Goal: Transaction & Acquisition: Purchase product/service

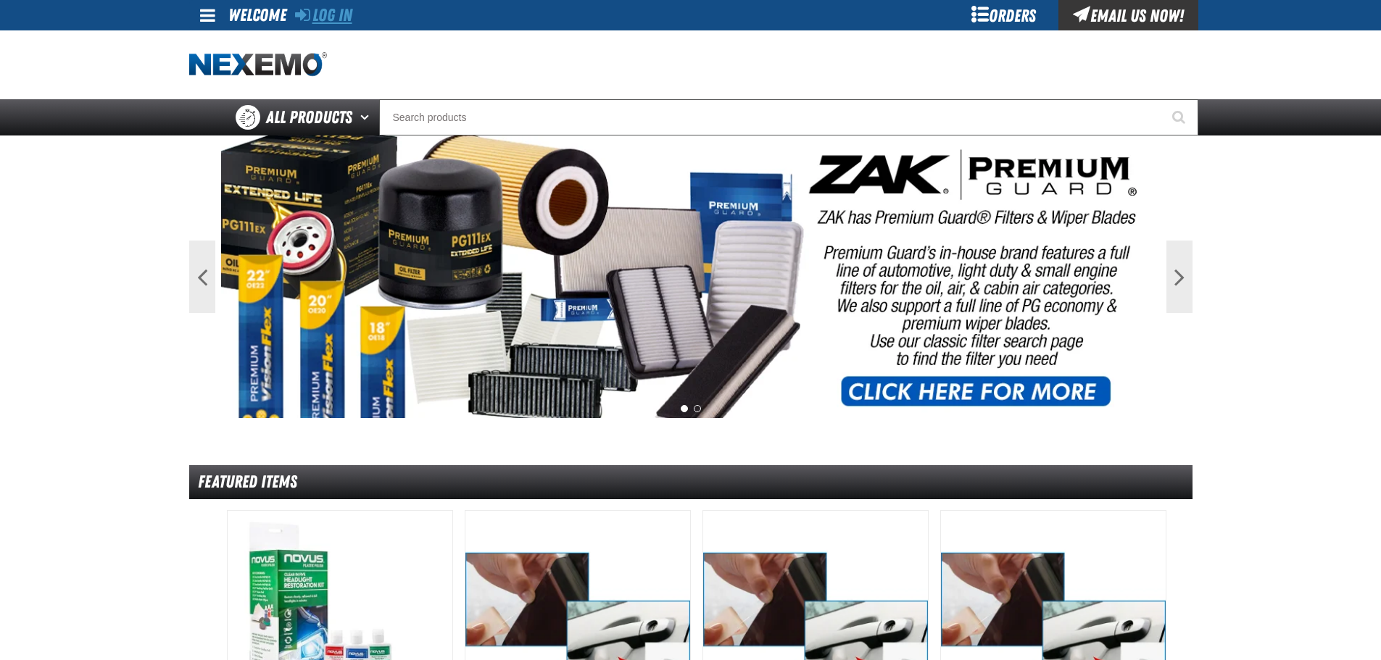
click at [318, 14] on link "Log In" at bounding box center [323, 15] width 57 height 20
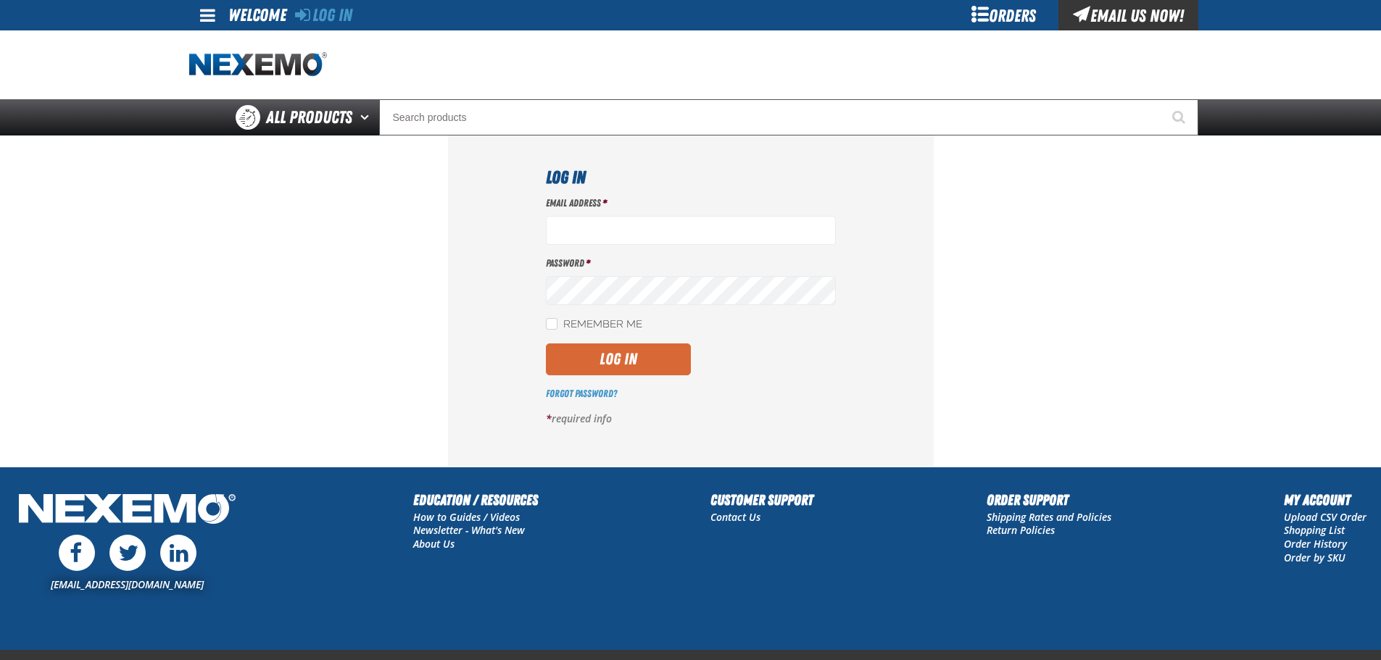
type input "[EMAIL_ADDRESS][DOMAIN_NAME]"
click at [637, 357] on button "Log In" at bounding box center [618, 360] width 145 height 32
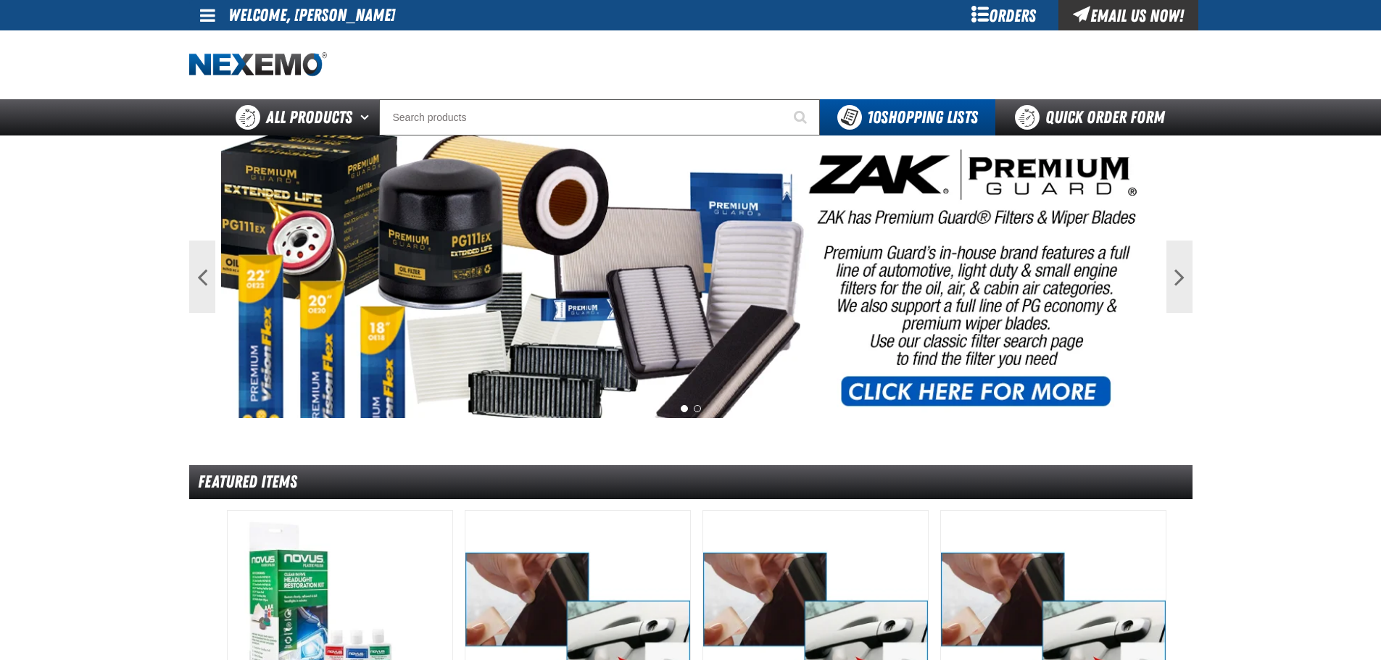
click at [211, 12] on span at bounding box center [207, 15] width 15 height 17
click at [216, 43] on link "My Account My Account" at bounding box center [228, 43] width 65 height 14
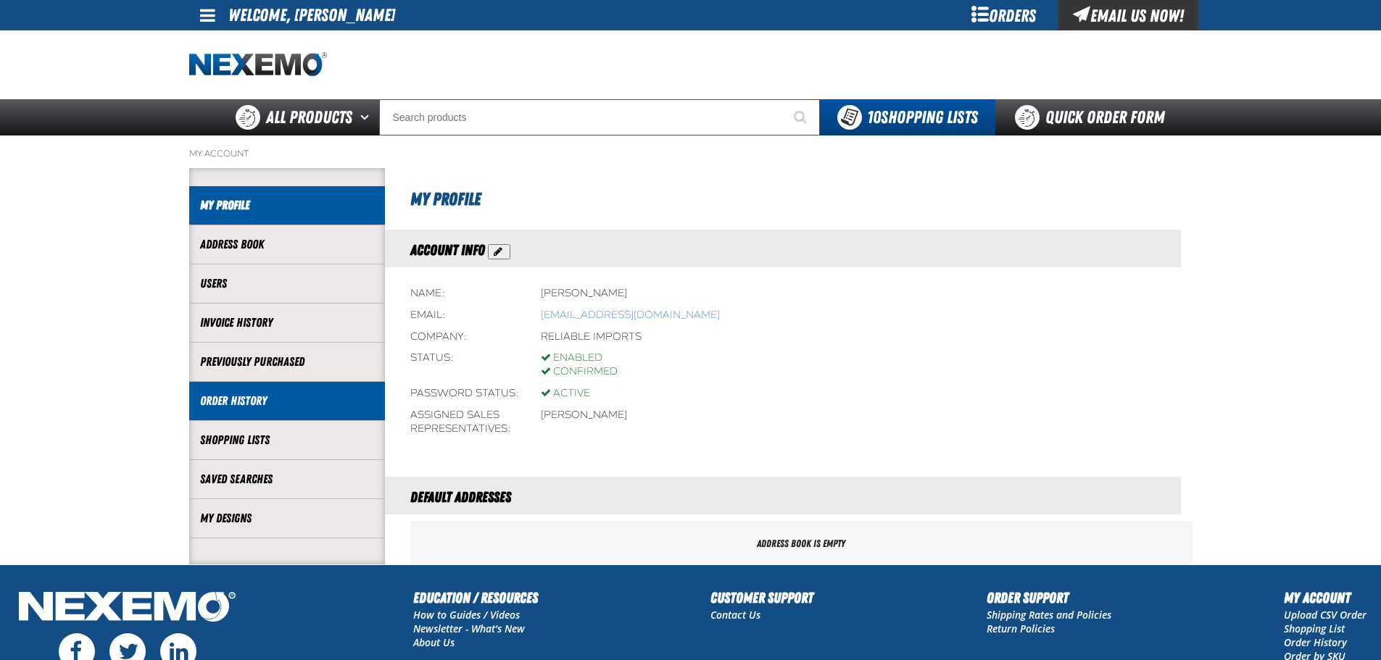
click at [249, 399] on link "Order History" at bounding box center [287, 401] width 174 height 17
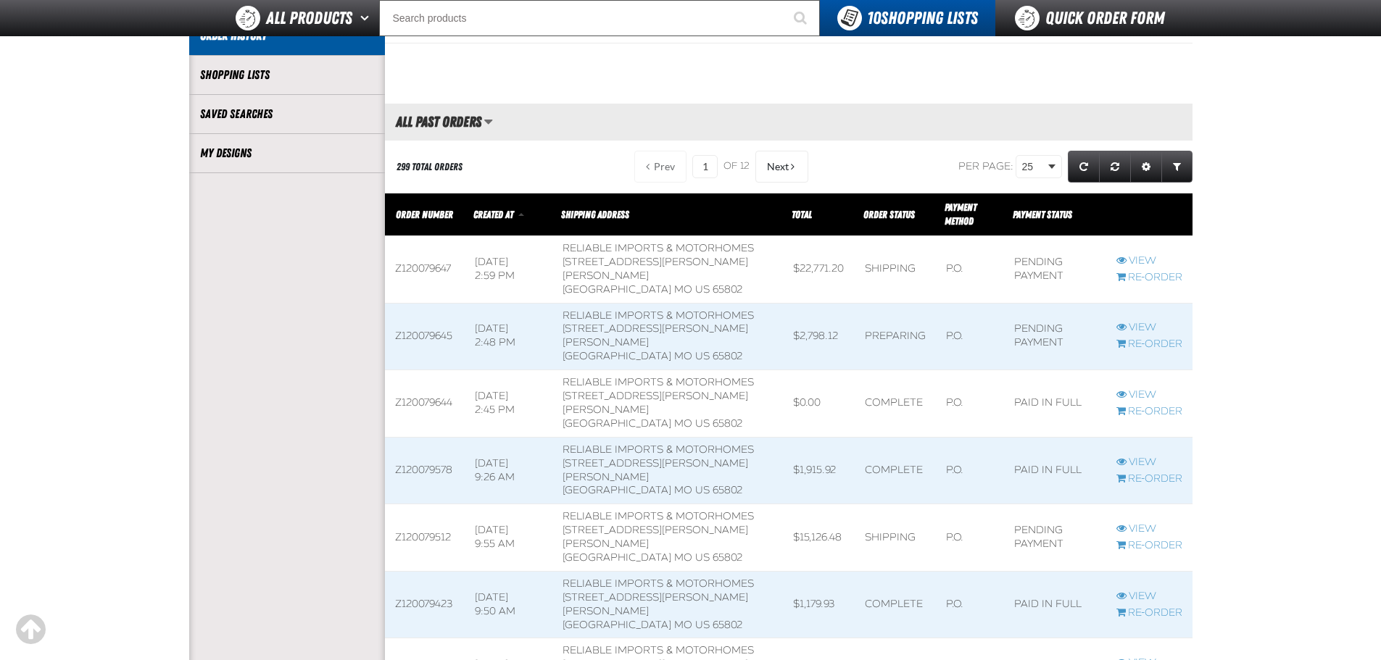
scroll to position [362, 0]
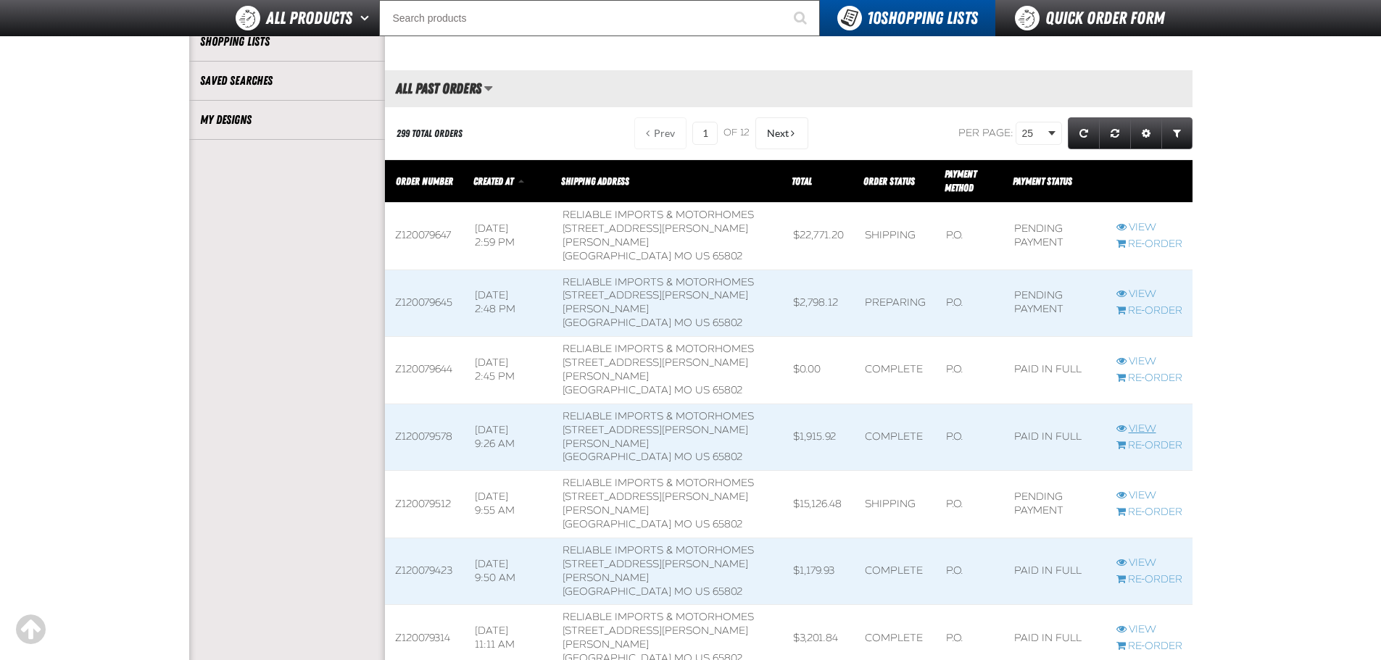
click at [1129, 436] on link "View" at bounding box center [1149, 430] width 66 height 14
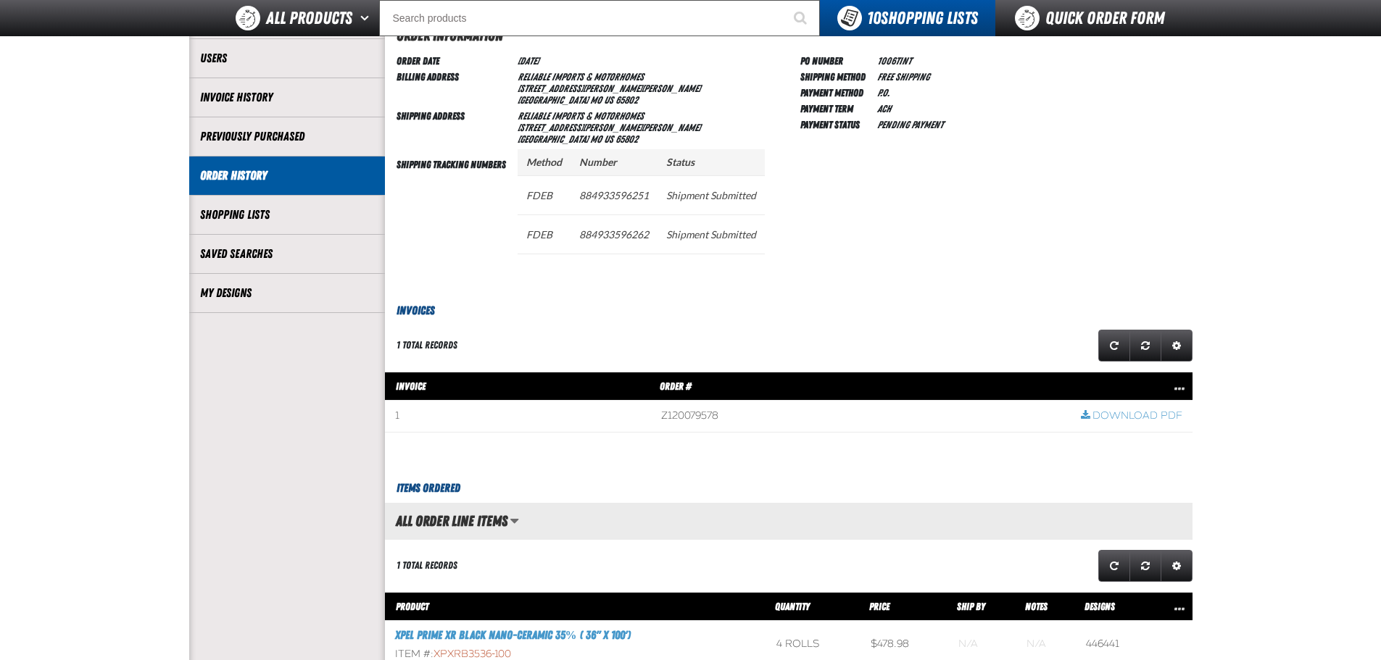
scroll to position [290, 0]
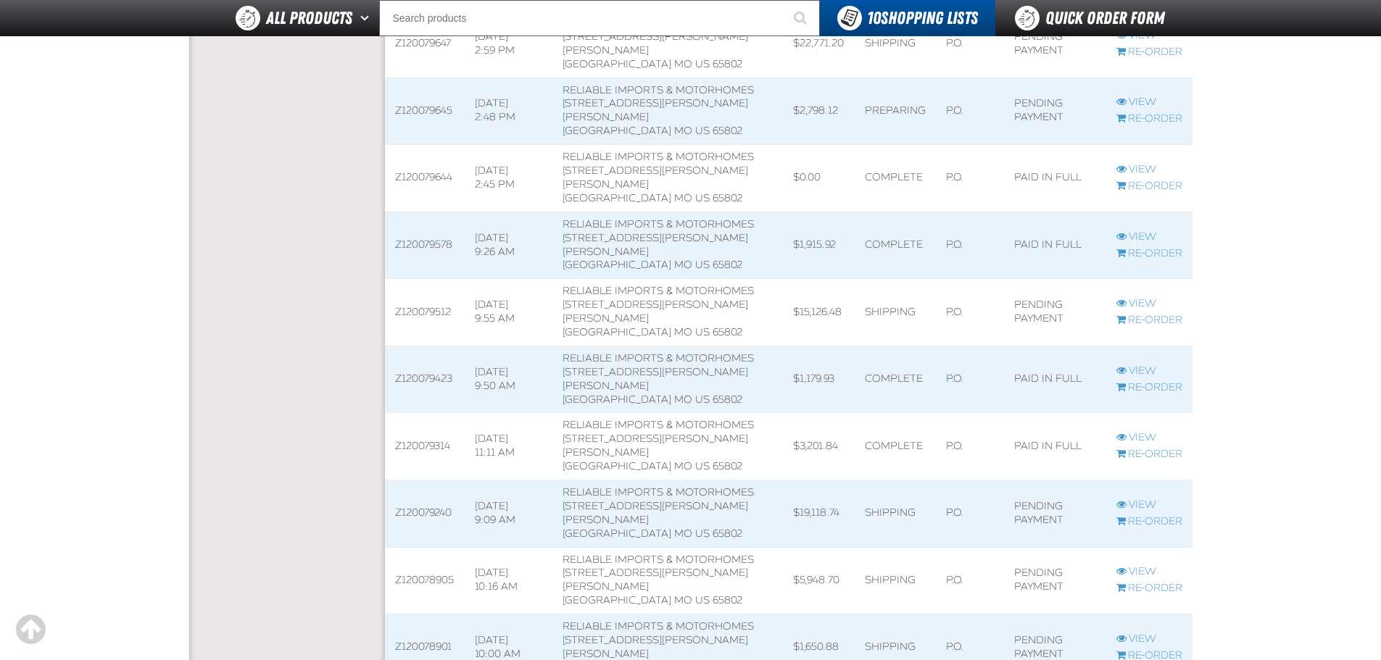
scroll to position [580, 0]
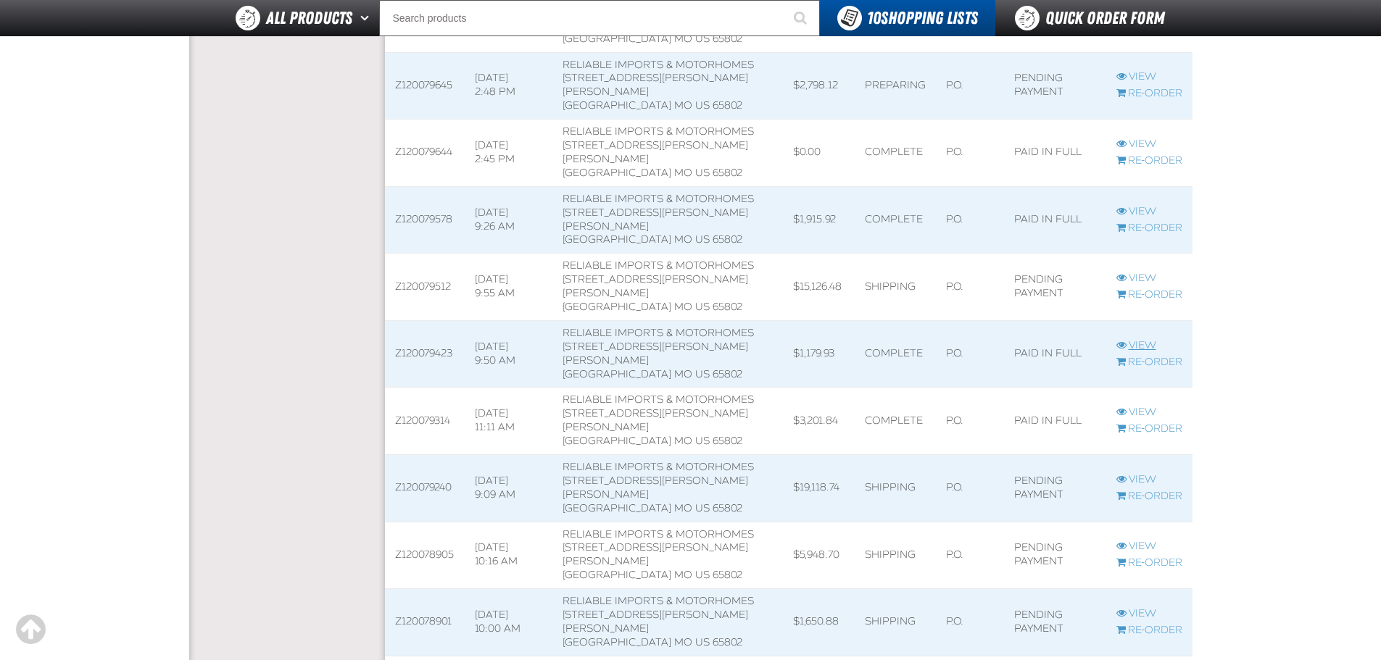
click at [1150, 353] on link "View" at bounding box center [1149, 346] width 66 height 14
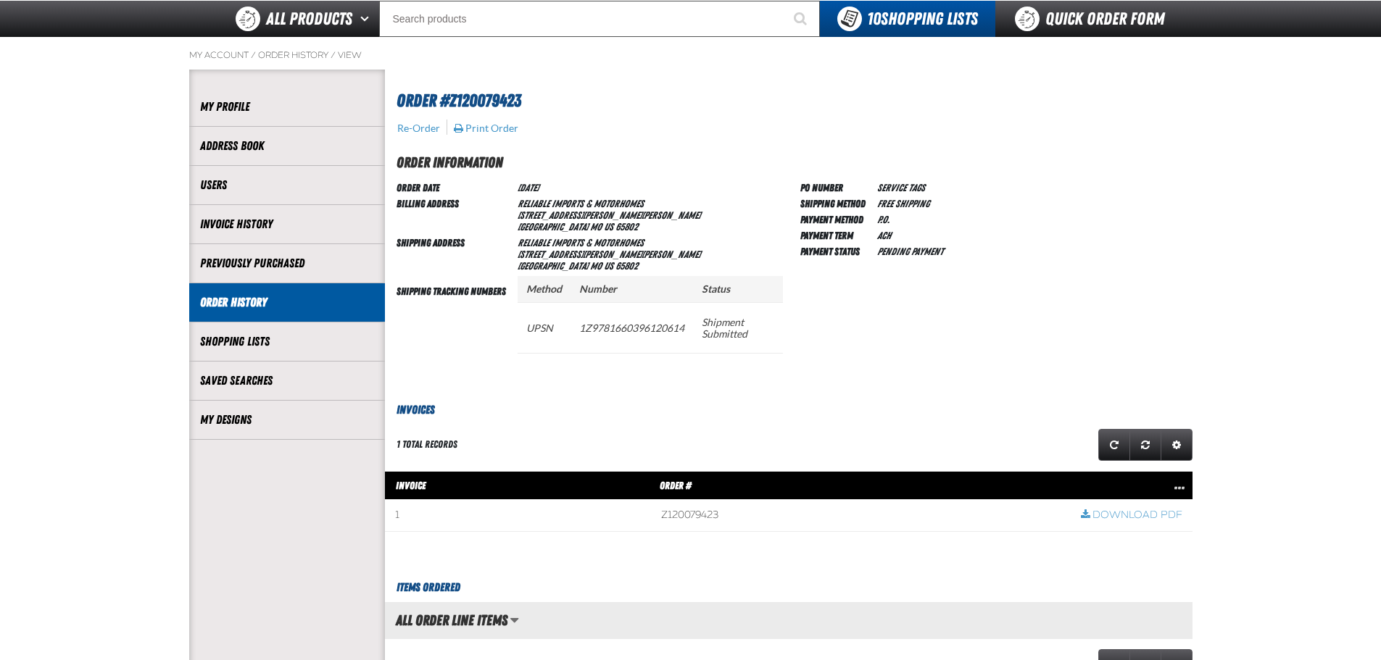
scroll to position [72, 0]
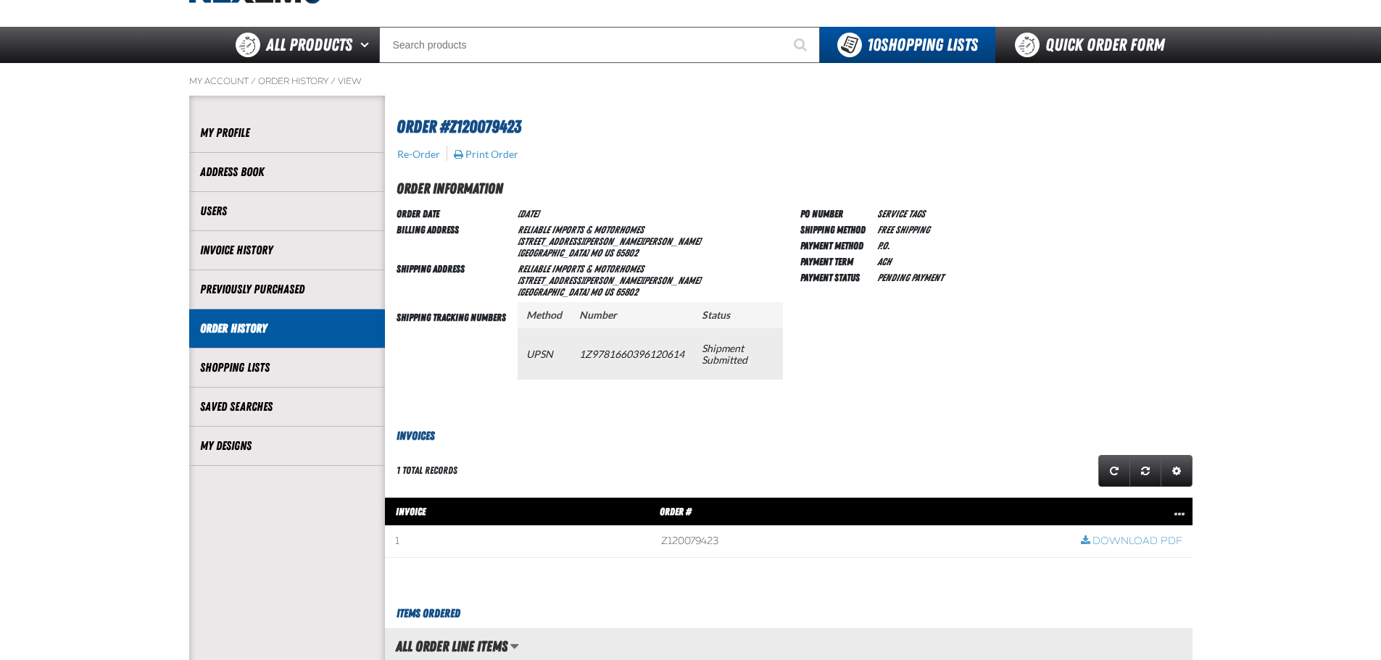
click at [615, 354] on td "1Z9781660396120614" at bounding box center [632, 353] width 123 height 51
copy td "1Z9781660396120614"
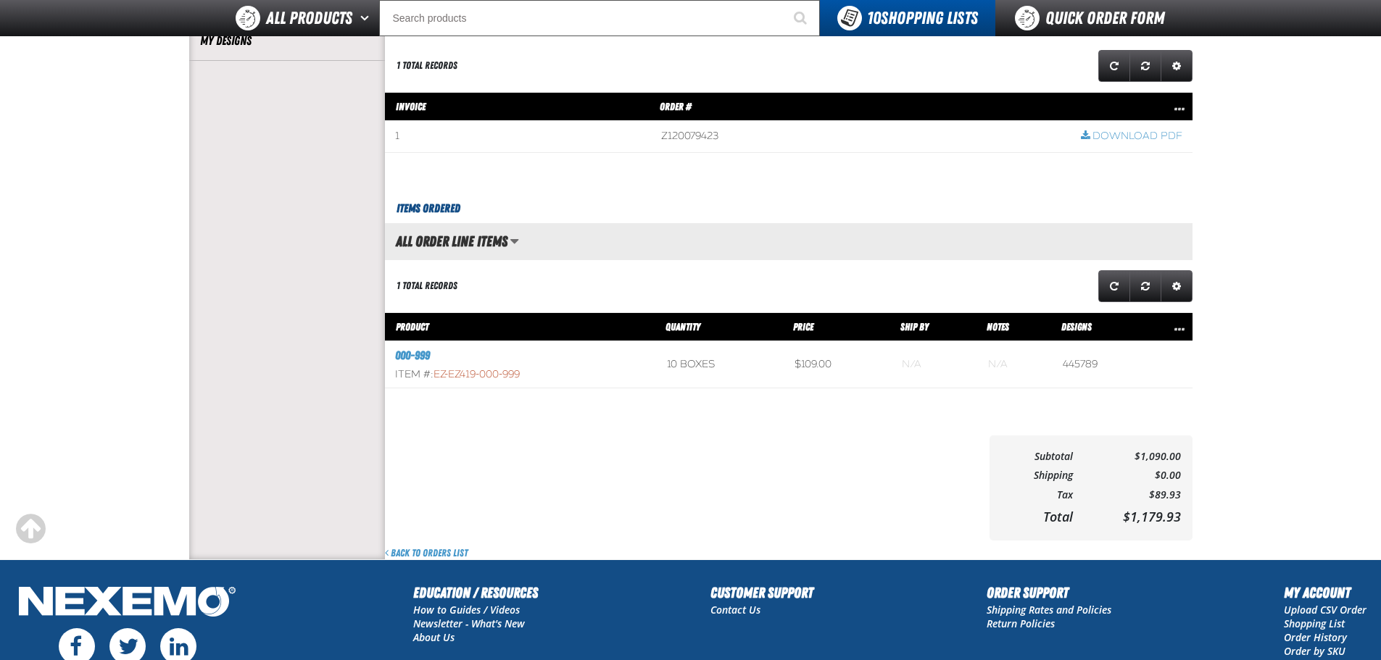
scroll to position [580, 0]
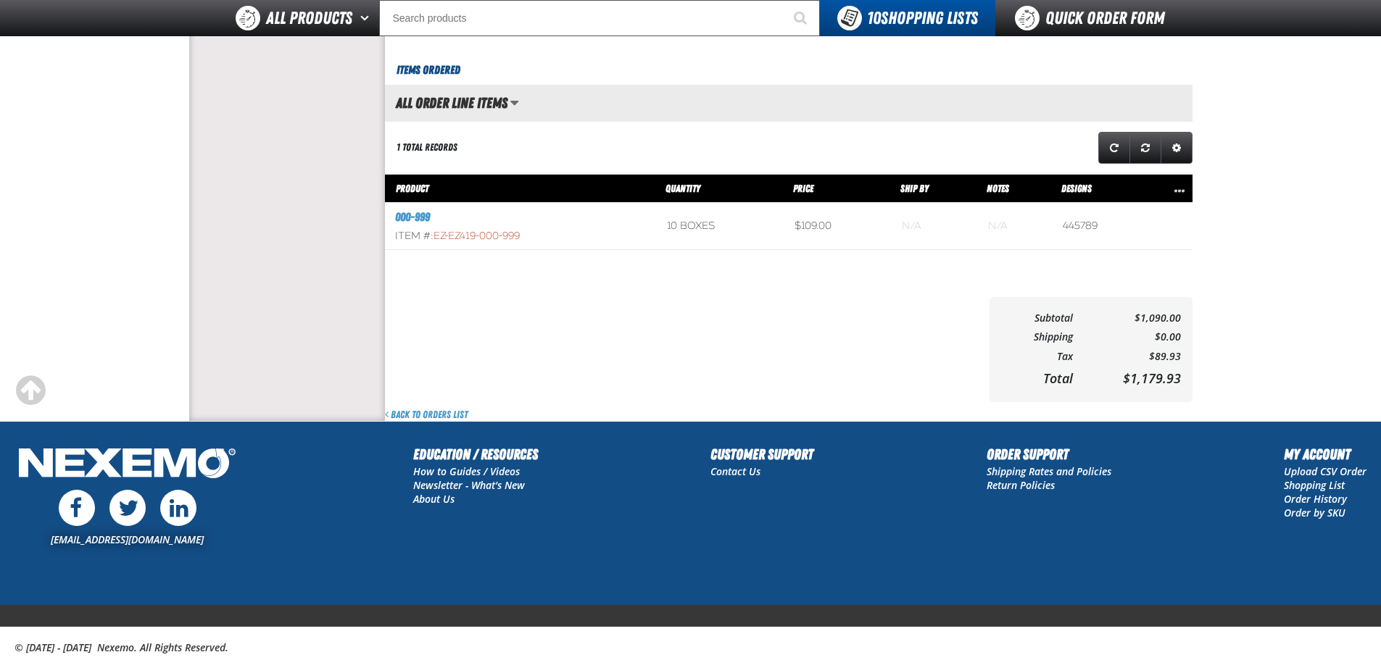
click at [694, 232] on td "10 boxes" at bounding box center [721, 226] width 128 height 47
click at [691, 228] on td "10 boxes" at bounding box center [721, 226] width 128 height 47
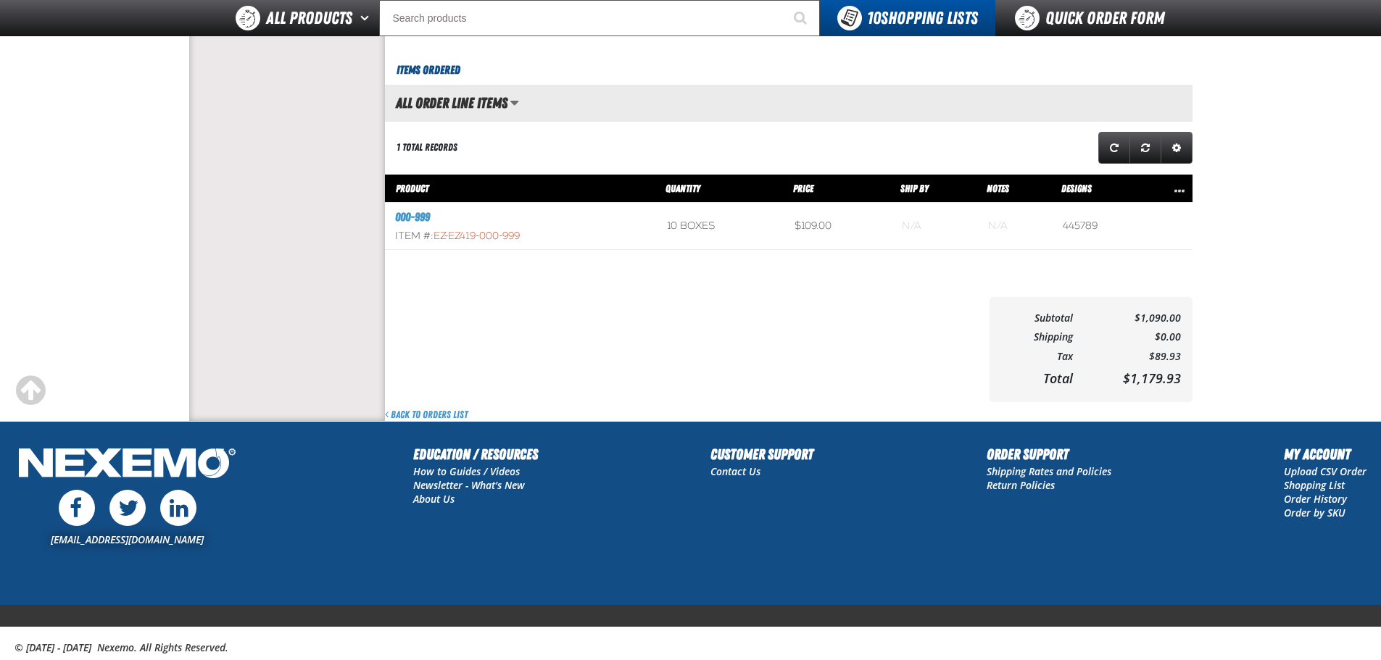
click at [691, 226] on td "10 boxes" at bounding box center [721, 226] width 128 height 47
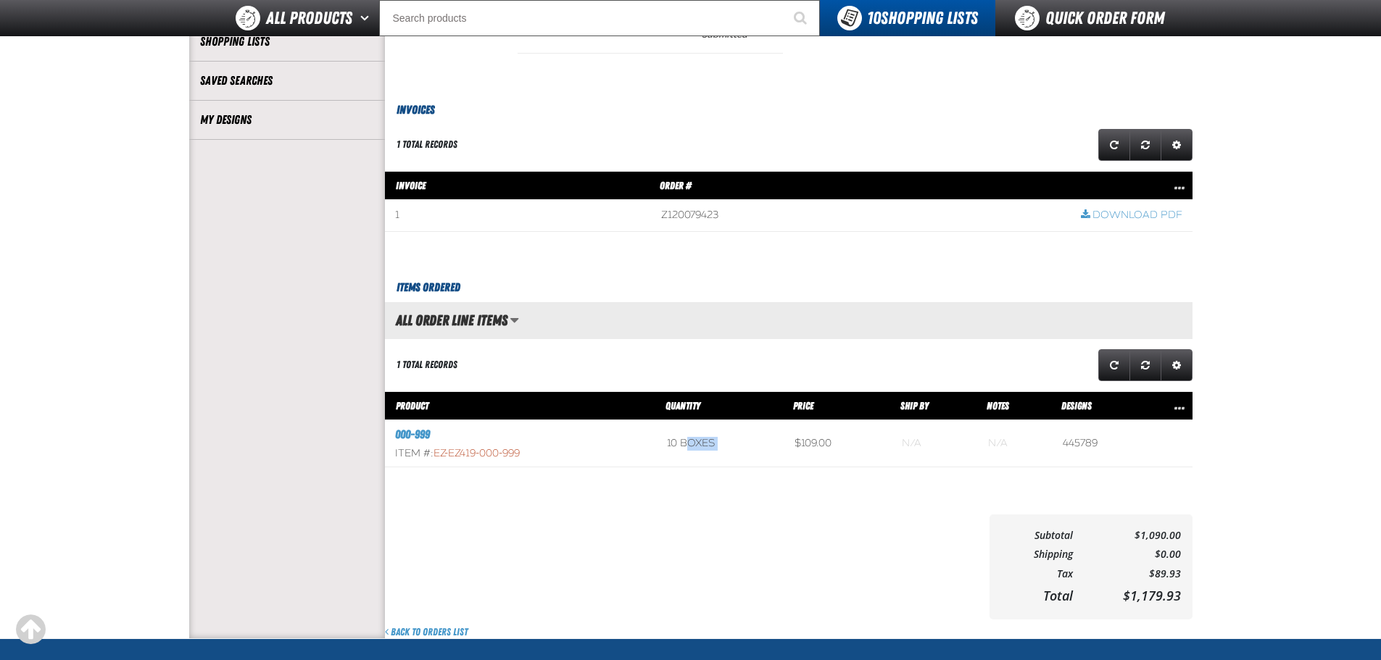
scroll to position [217, 0]
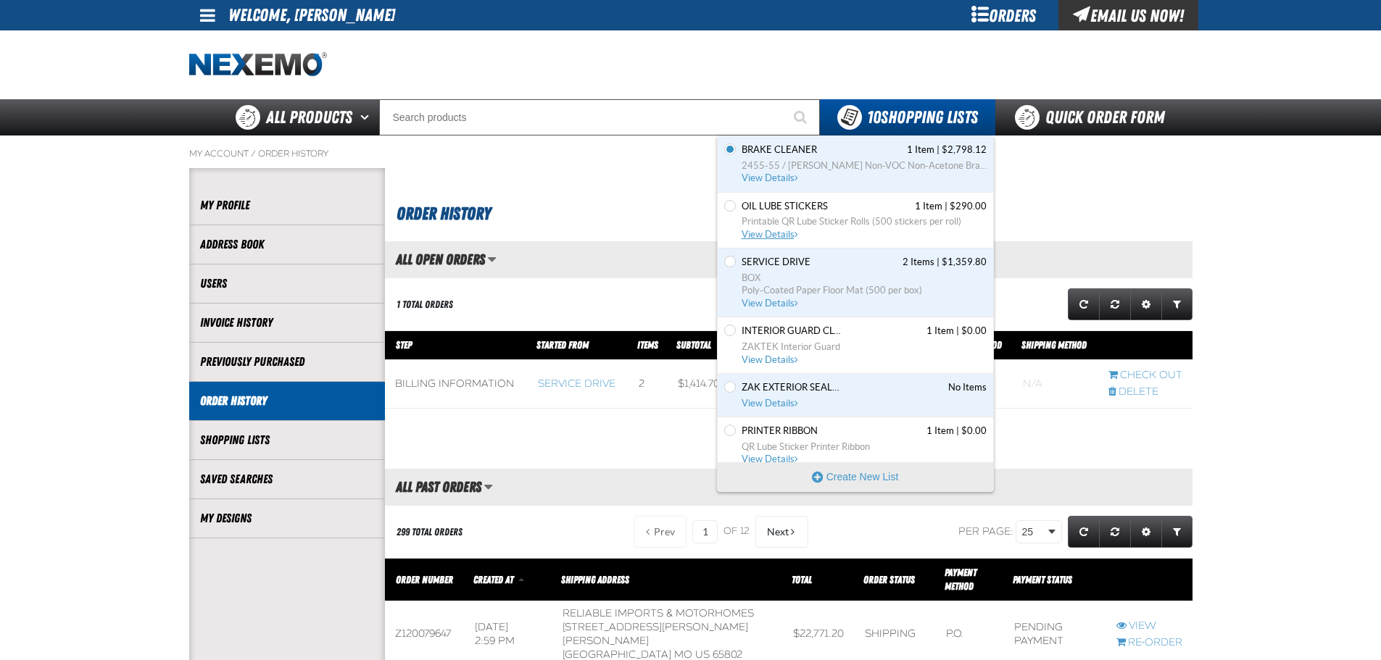
click at [791, 230] on span "View Details" at bounding box center [771, 234] width 59 height 11
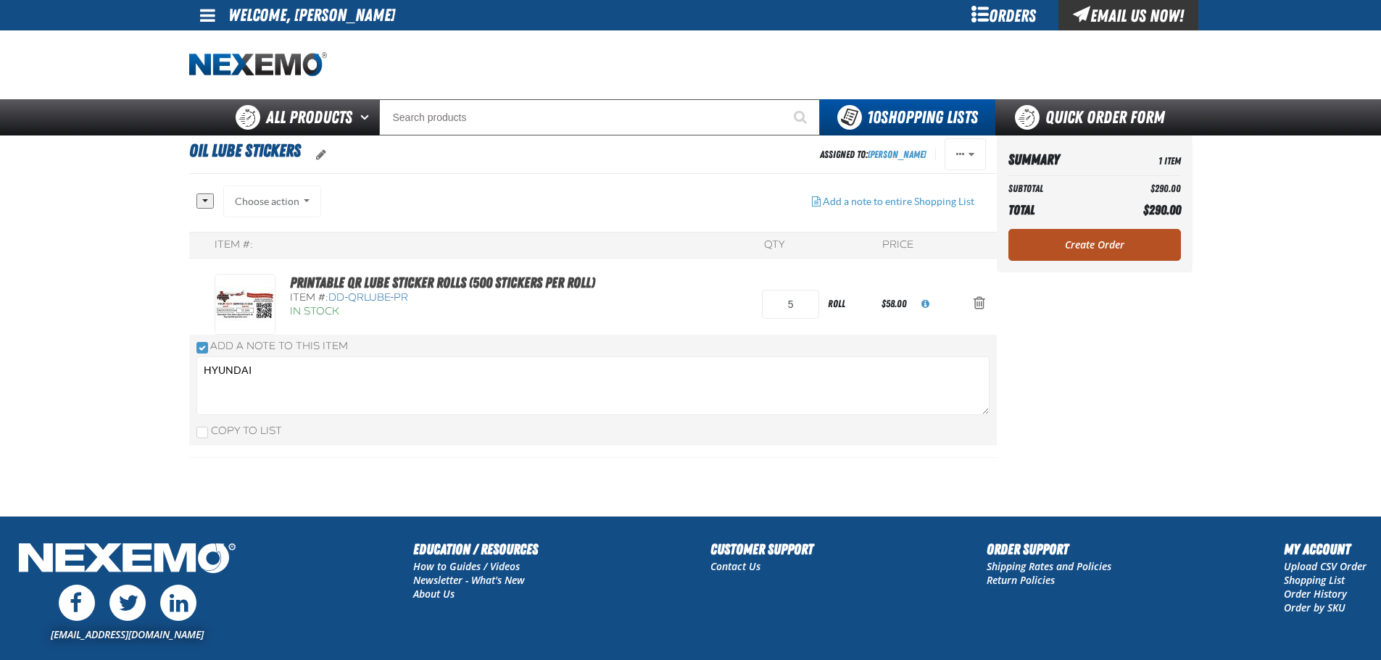
click at [1088, 256] on link "Create Order" at bounding box center [1094, 245] width 173 height 32
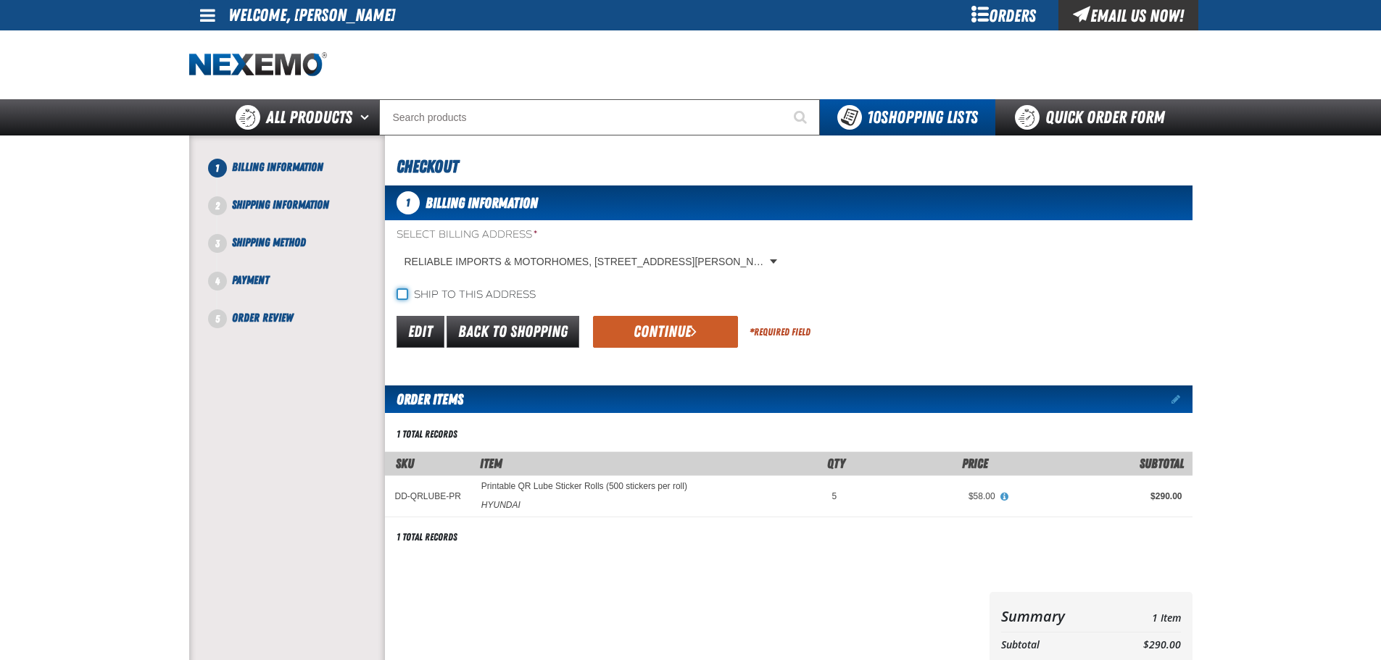
click at [397, 291] on input "Ship to this address" at bounding box center [403, 295] width 12 height 12
checkbox input "true"
click at [658, 333] on button "Continue" at bounding box center [665, 332] width 145 height 32
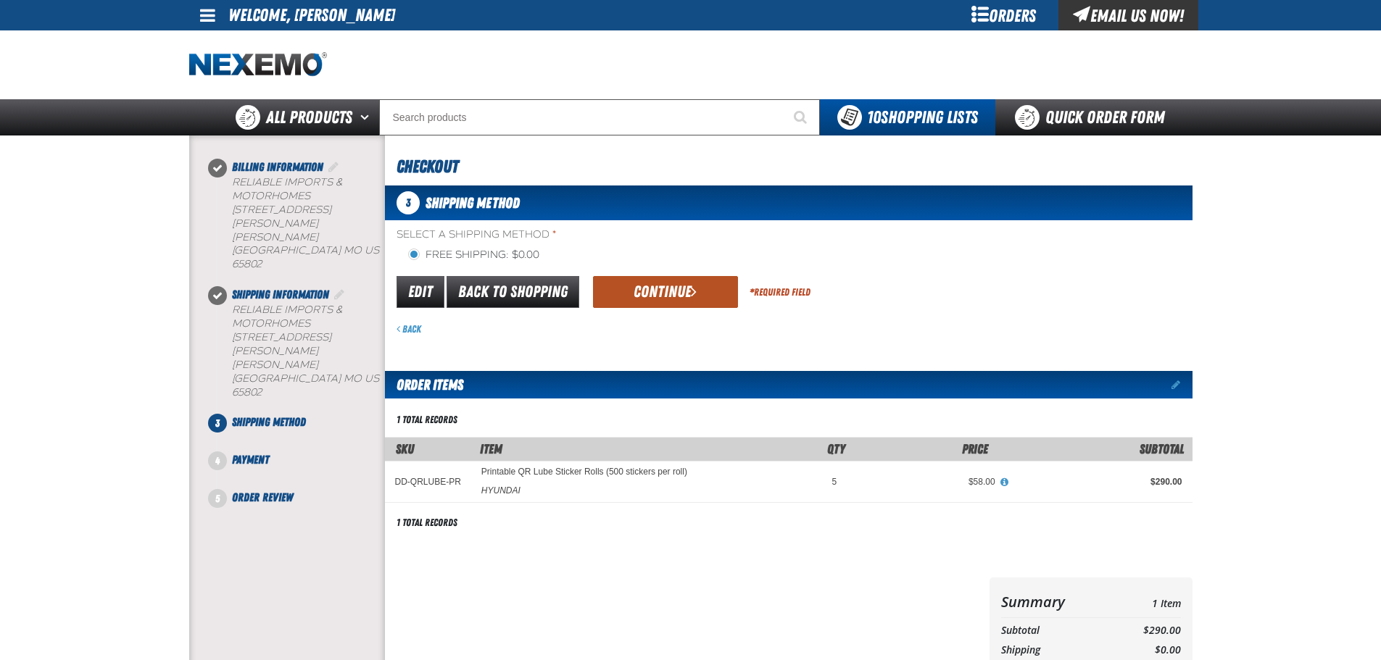
click at [684, 296] on button "Continue" at bounding box center [665, 292] width 145 height 32
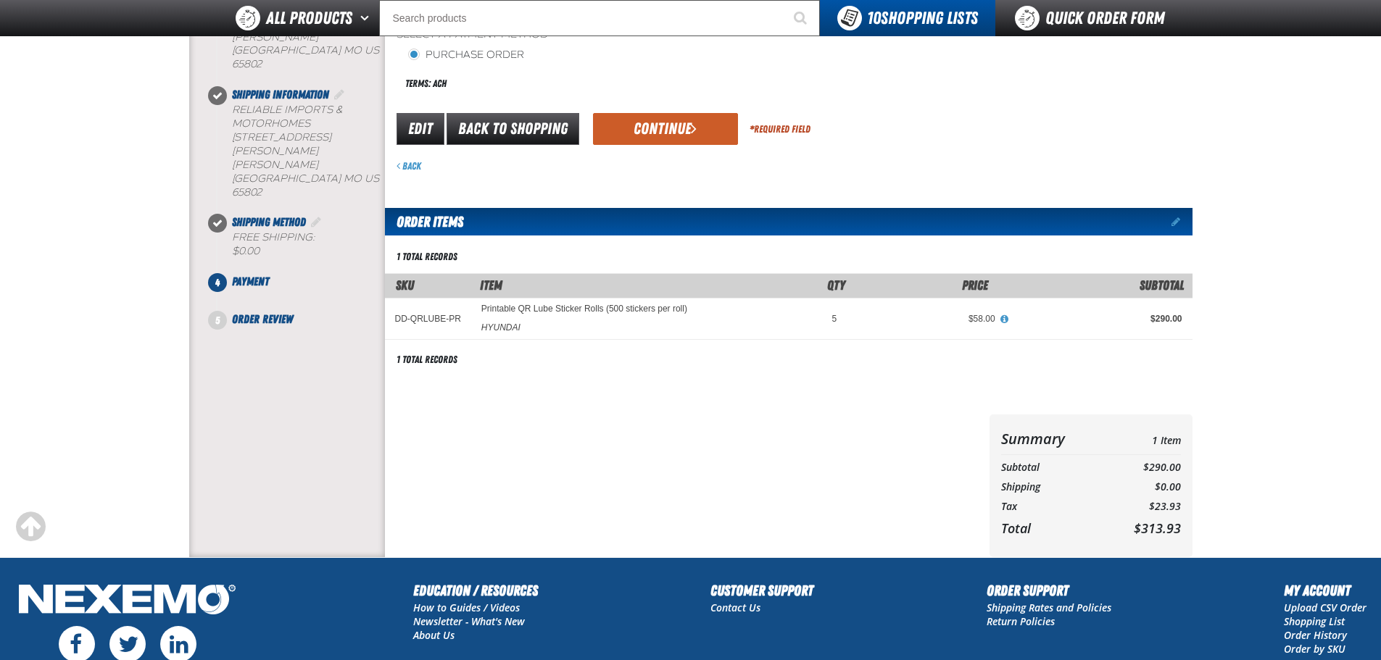
scroll to position [72, 0]
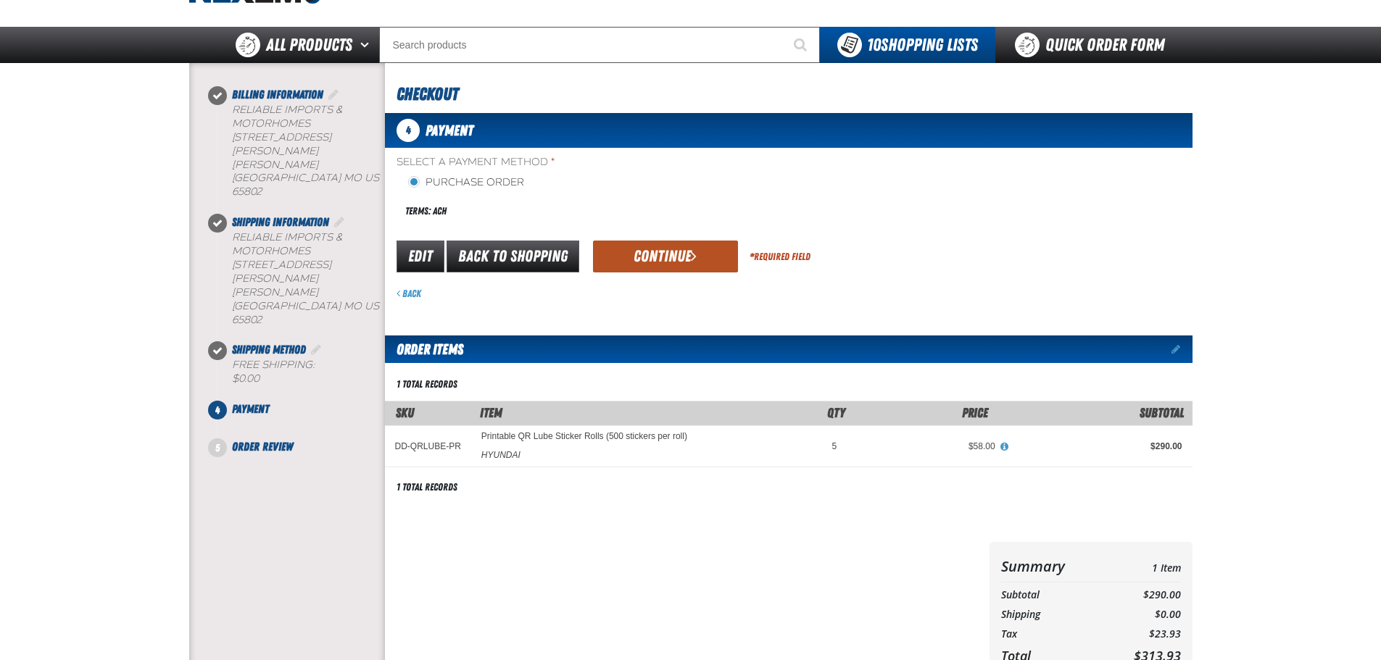
click at [671, 254] on button "Continue" at bounding box center [665, 257] width 145 height 32
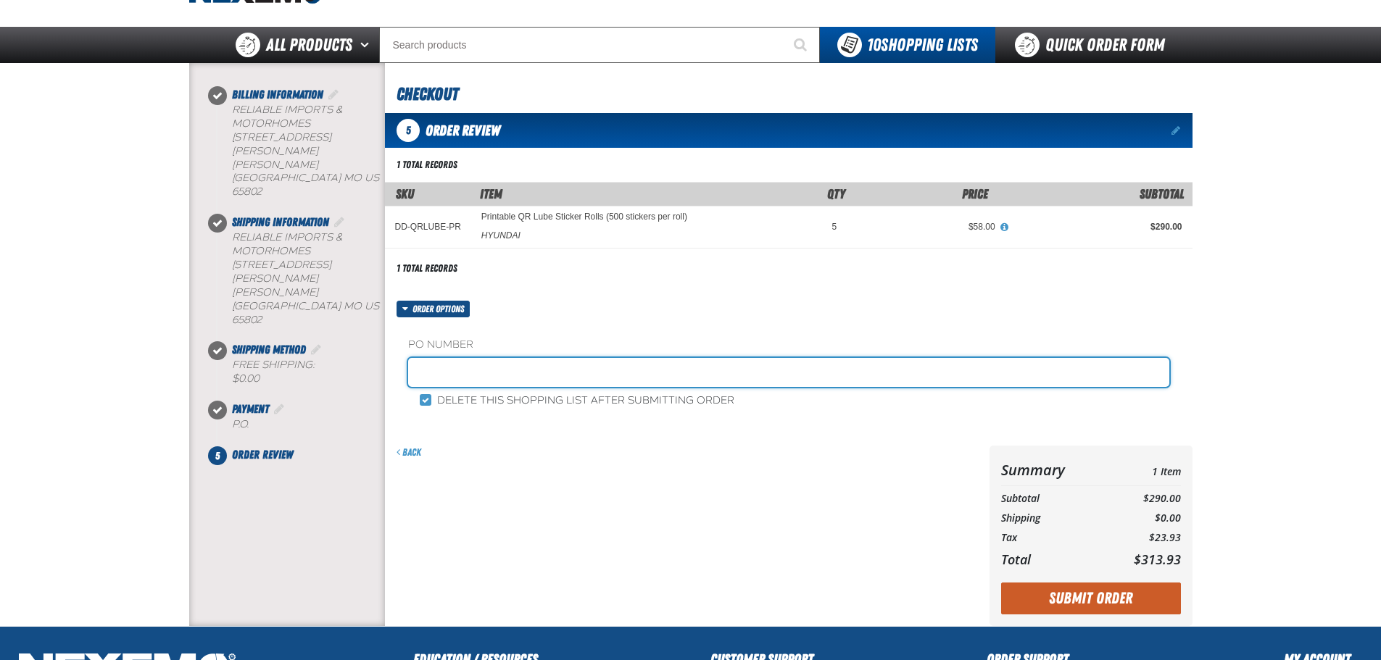
click at [426, 380] on input "text" at bounding box center [788, 372] width 761 height 29
drag, startPoint x: 463, startPoint y: 370, endPoint x: 402, endPoint y: 373, distance: 60.9
click at [402, 373] on div "PO Number SUBARU LUBE STICKERS Delete this shopping list after submitting order" at bounding box center [789, 373] width 808 height 111
type input "HYUNDAI LUBE STICKERS"
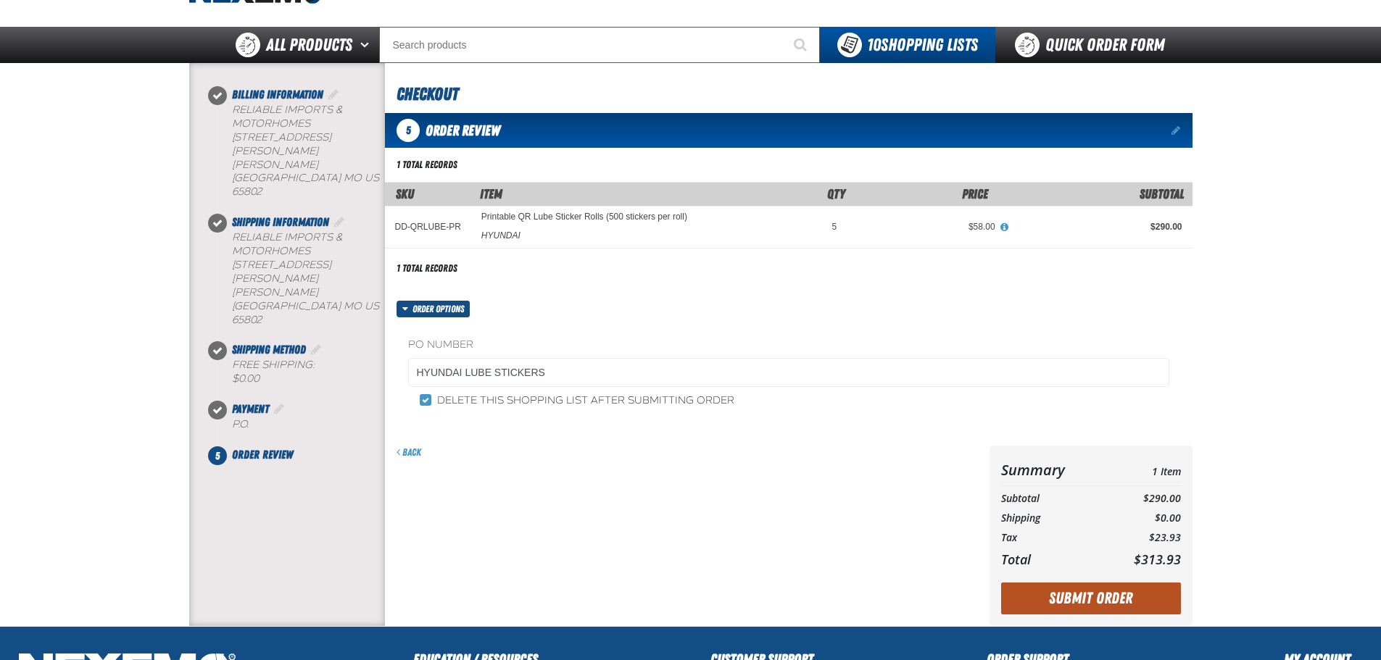
click at [1114, 607] on button "Submit Order" at bounding box center [1091, 599] width 180 height 32
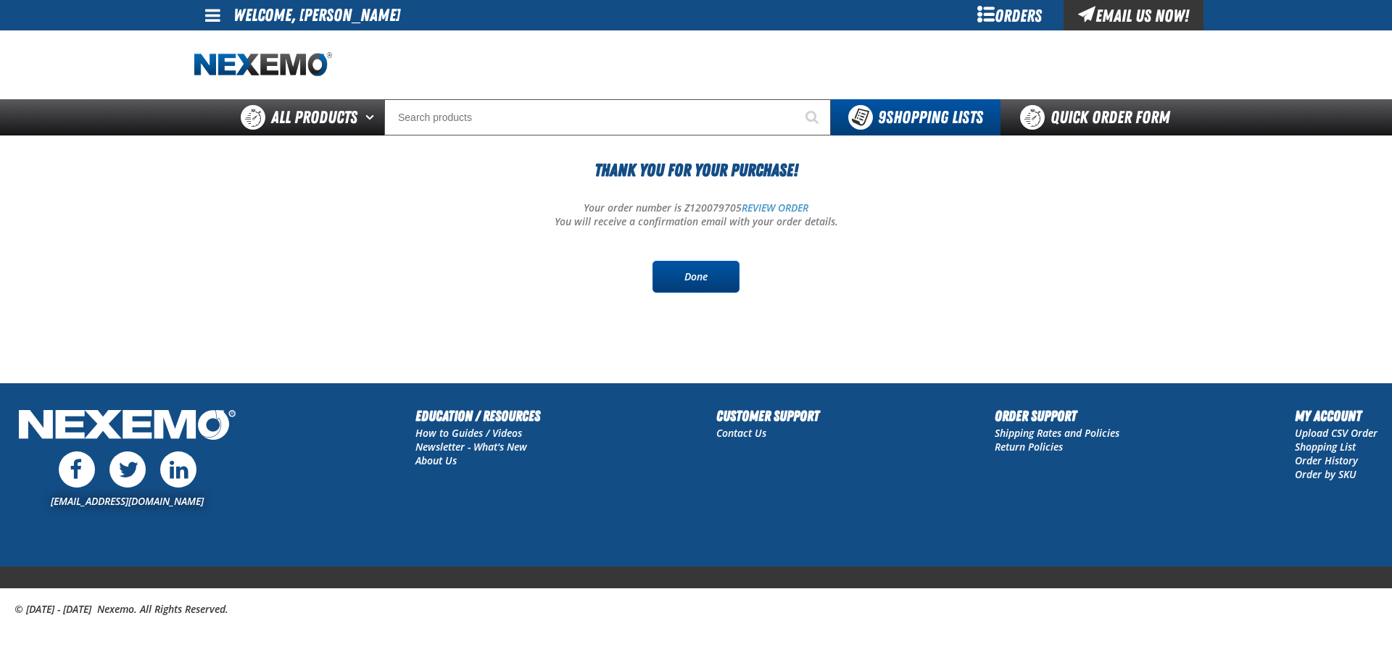
click at [687, 284] on link "Done" at bounding box center [695, 277] width 87 height 32
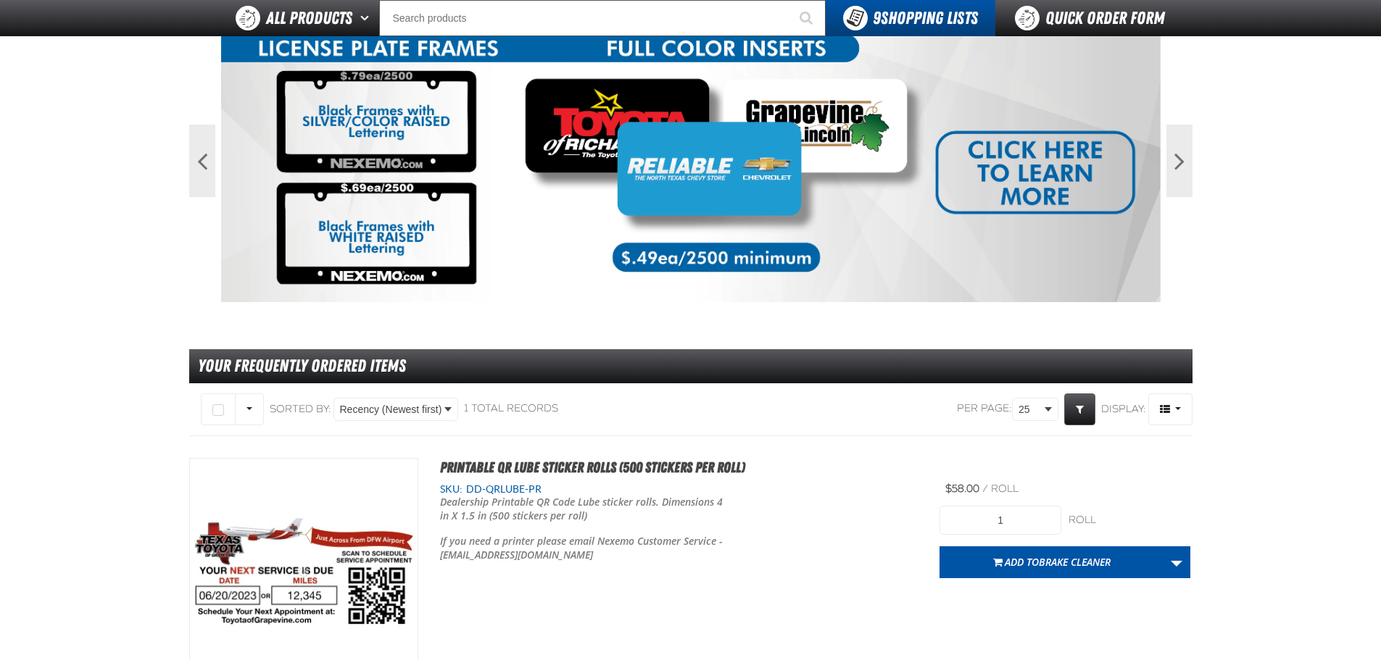
scroll to position [290, 0]
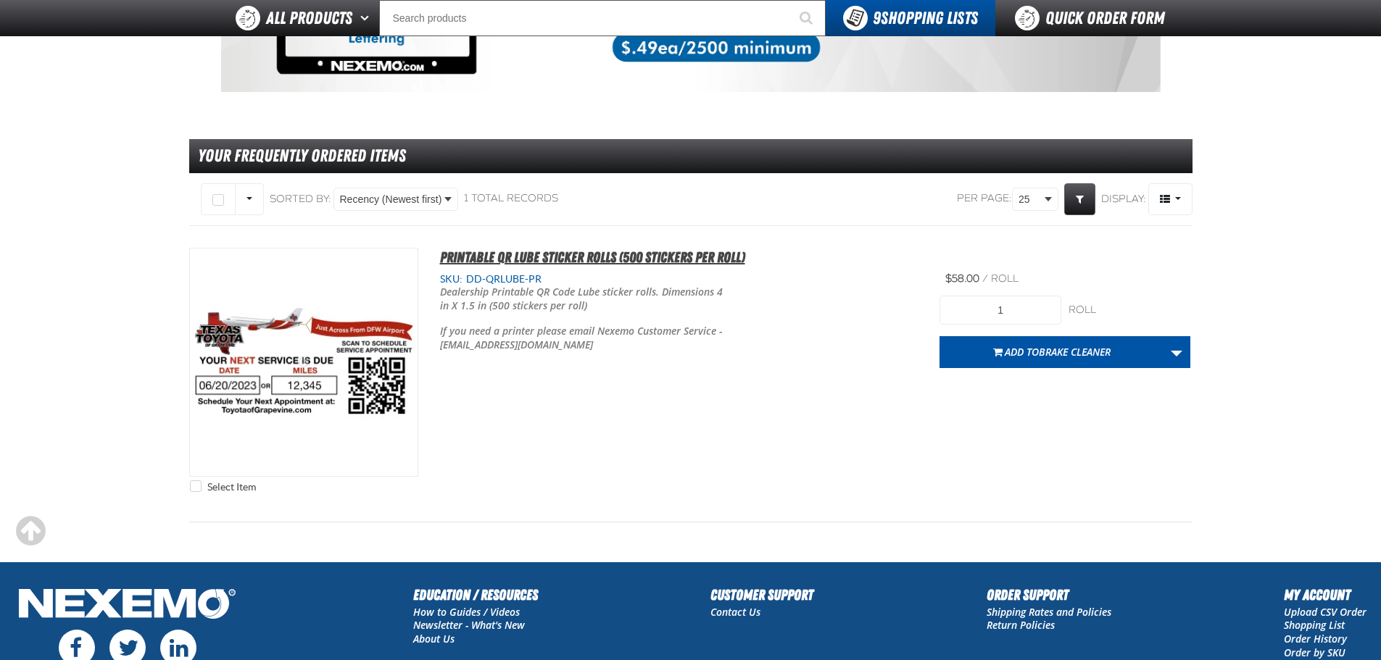
click at [491, 256] on span "Printable QR Lube Sticker Rolls (500 stickers per roll)" at bounding box center [592, 257] width 305 height 17
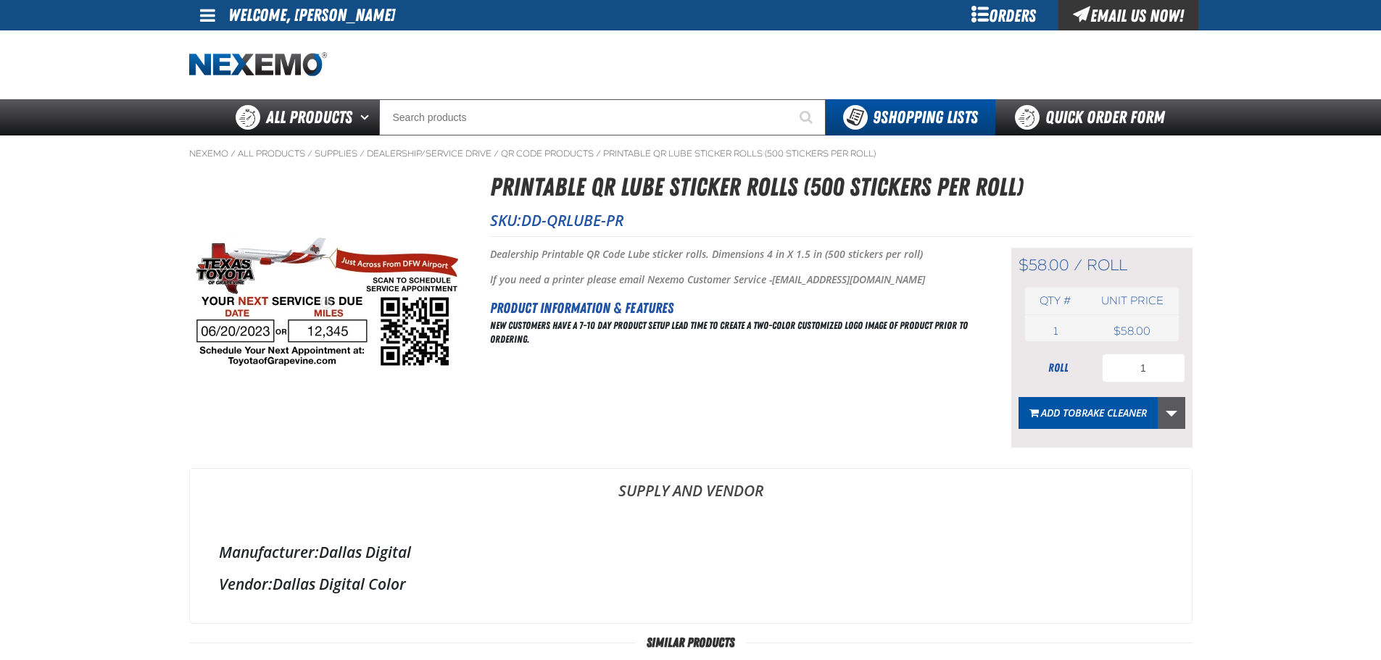
click at [1178, 422] on link "More Actions" at bounding box center [1172, 413] width 28 height 32
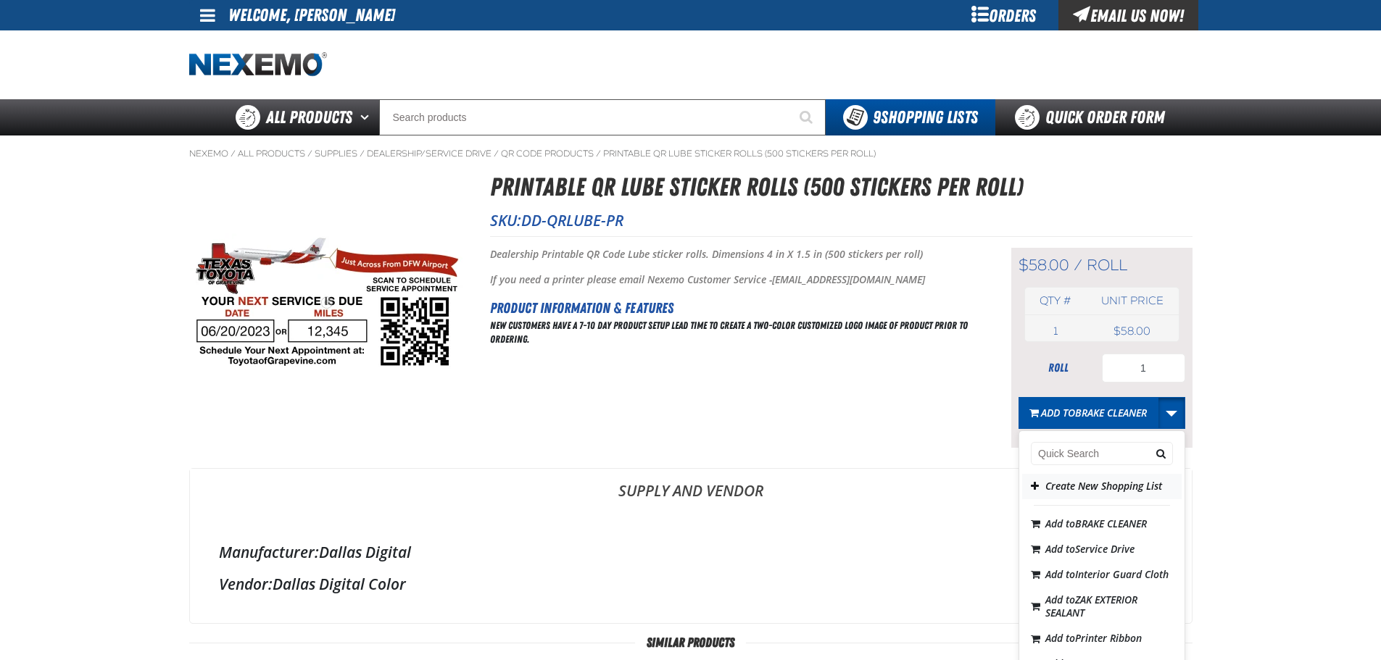
click at [1057, 497] on button "Create New Shopping List" at bounding box center [1101, 486] width 159 height 25
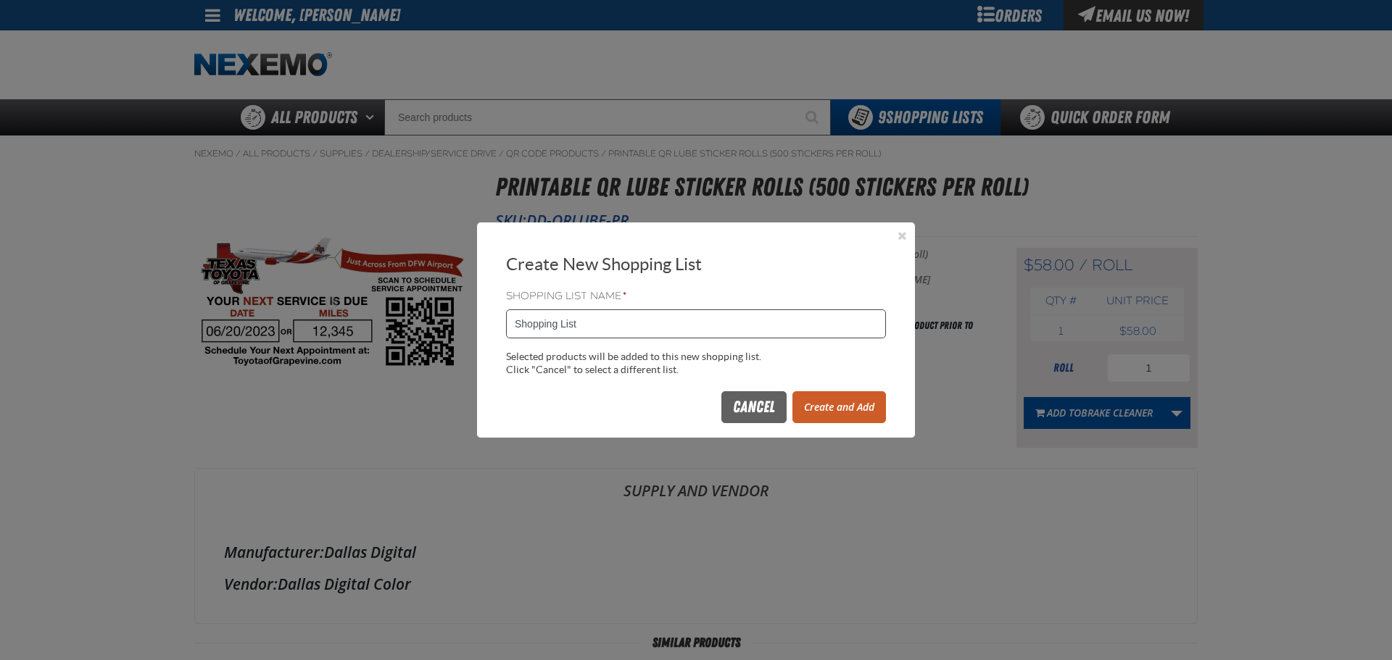
click at [599, 324] on input "Shopping List" at bounding box center [696, 324] width 380 height 29
click at [600, 323] on input "Shopping List" at bounding box center [696, 324] width 380 height 29
type input "S"
type input "OIL LUBE STICKER"
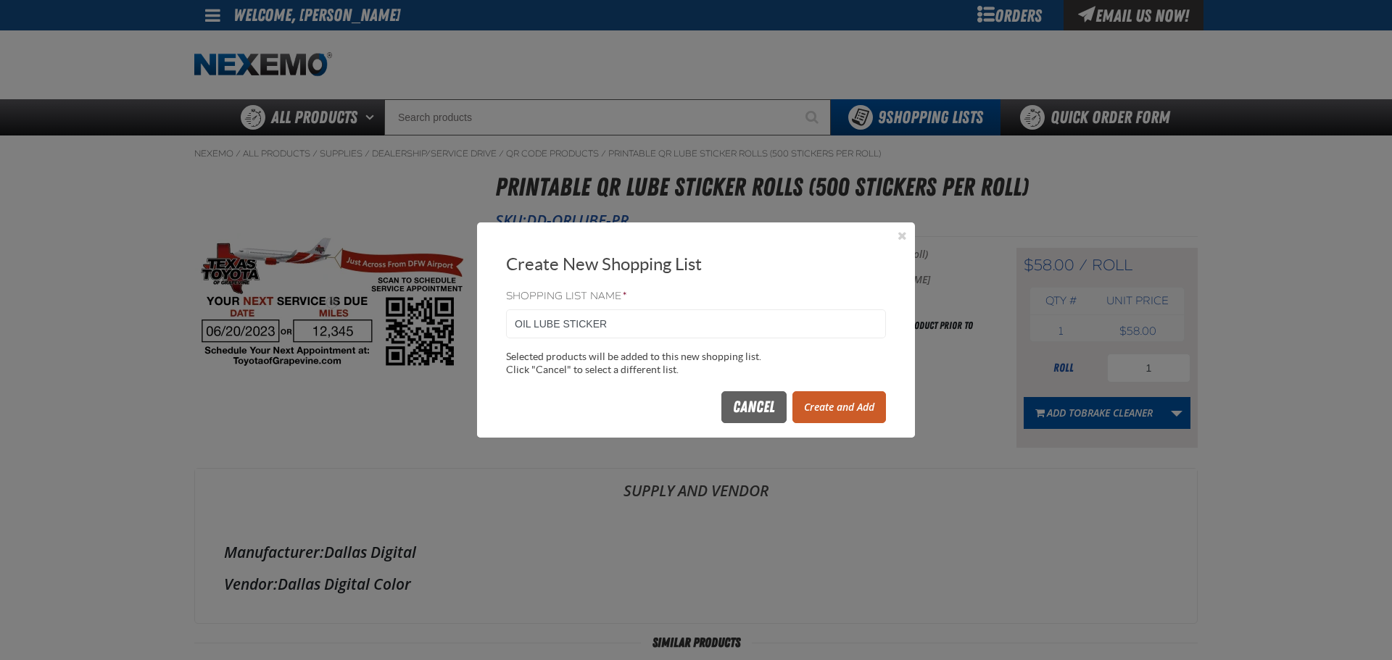
click at [821, 407] on button "Create and Add" at bounding box center [839, 407] width 94 height 32
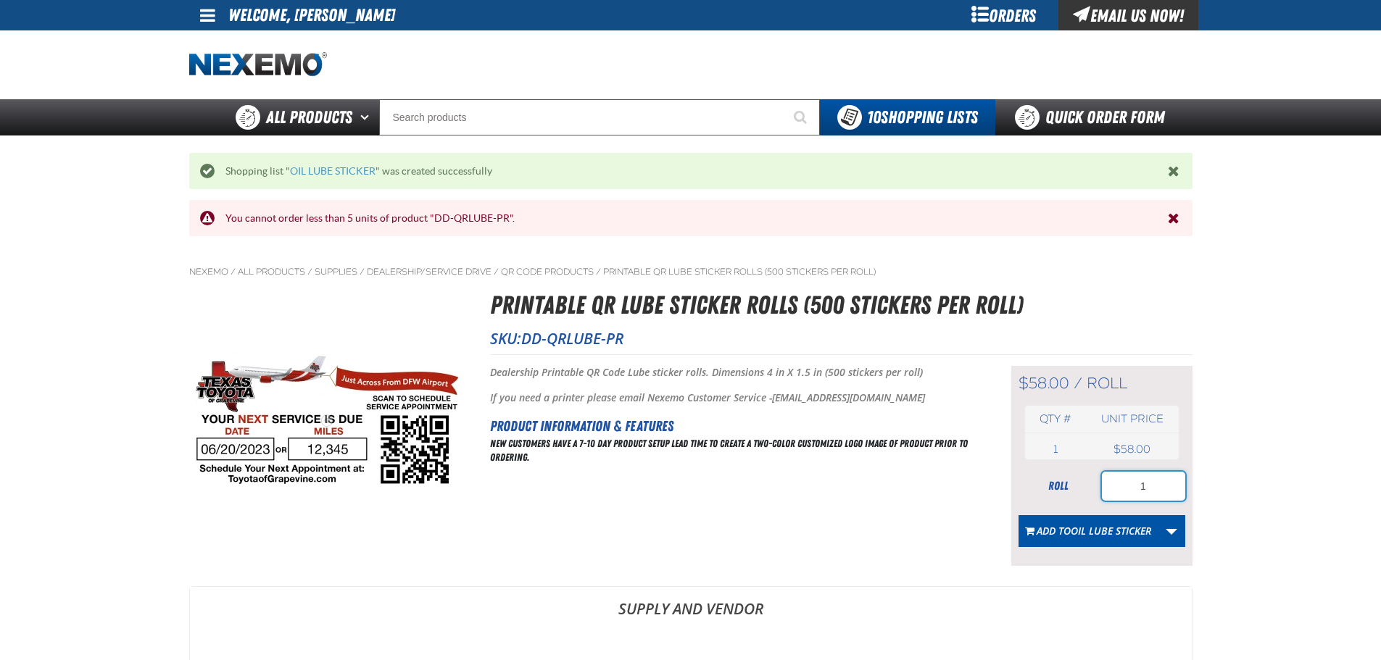
click at [1157, 482] on input "1" at bounding box center [1143, 486] width 83 height 29
type input "5"
click at [1105, 543] on button "Add to OIL LUBE STICKER" at bounding box center [1089, 531] width 140 height 32
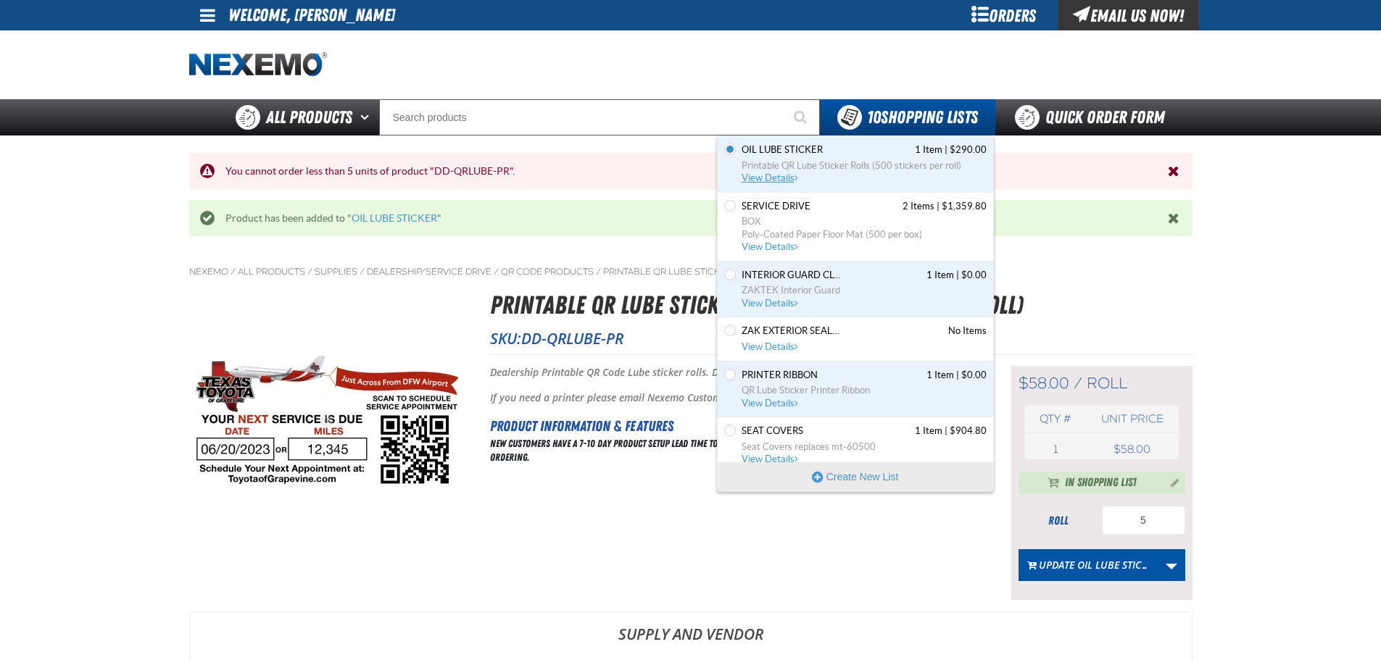
click at [772, 180] on span "View Details" at bounding box center [771, 178] width 59 height 11
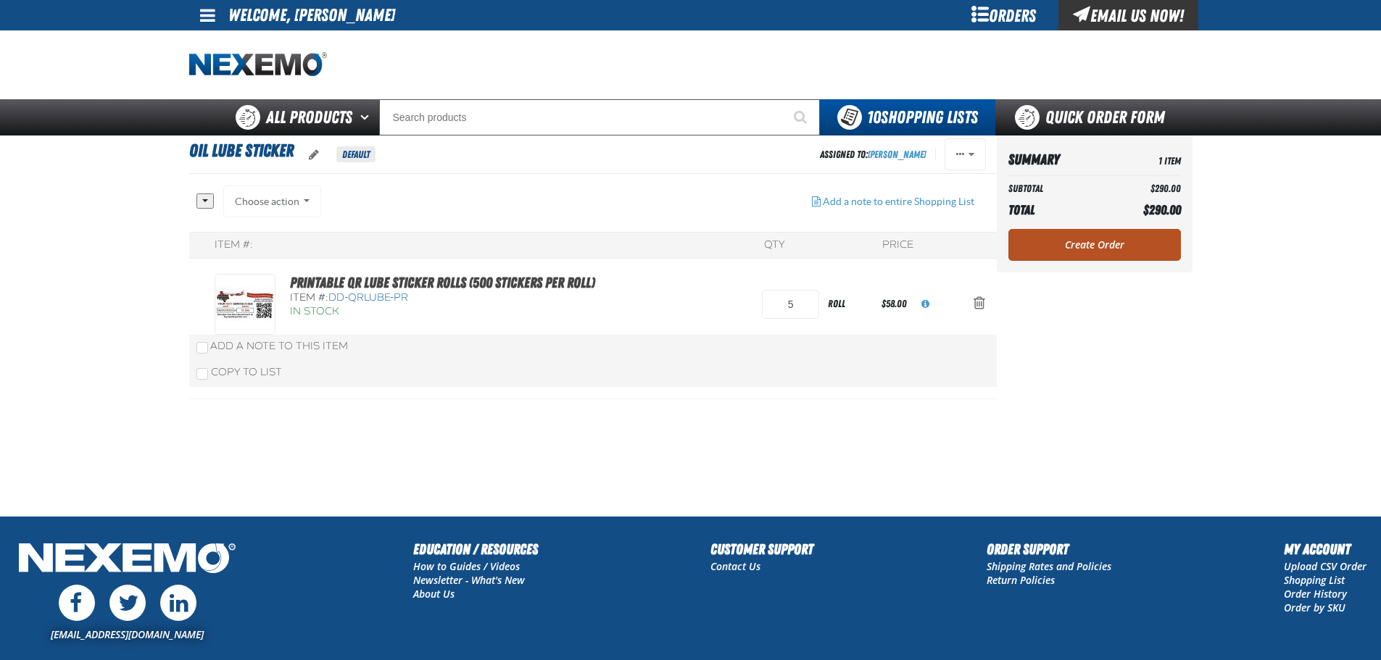
click at [1073, 246] on link "Create Order" at bounding box center [1094, 245] width 173 height 32
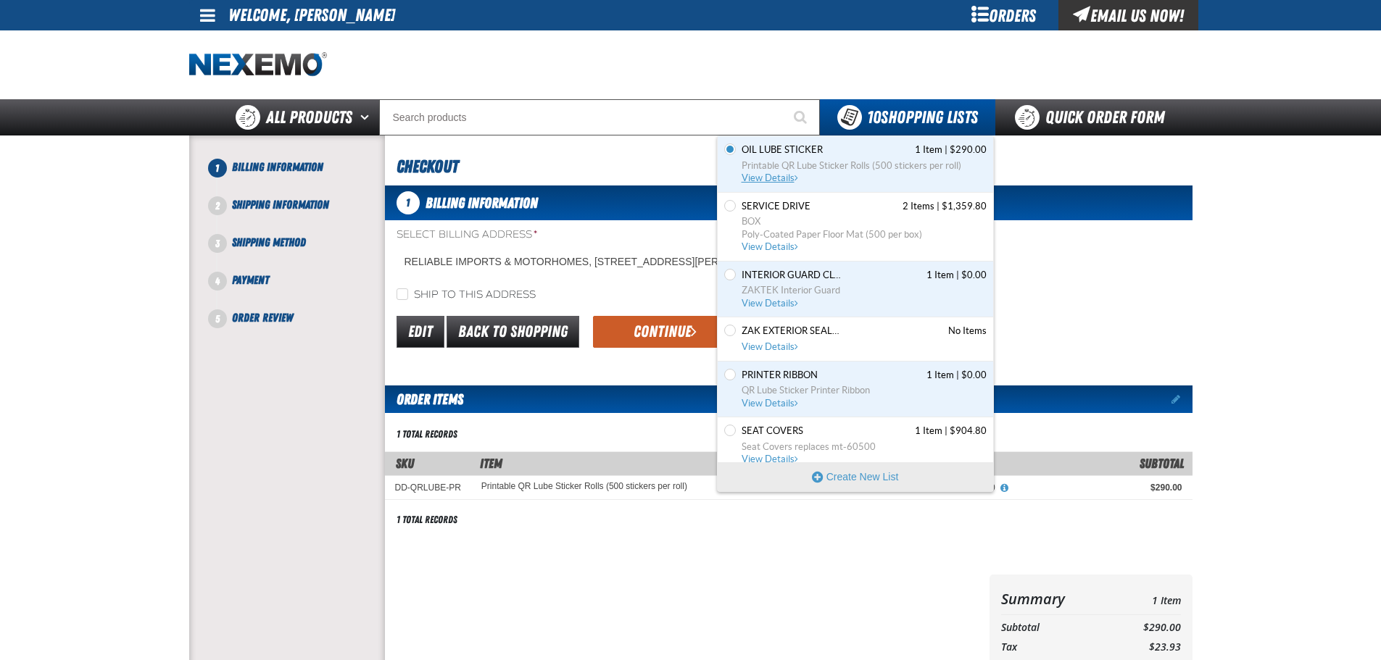
click at [768, 181] on span "View Details" at bounding box center [771, 178] width 59 height 11
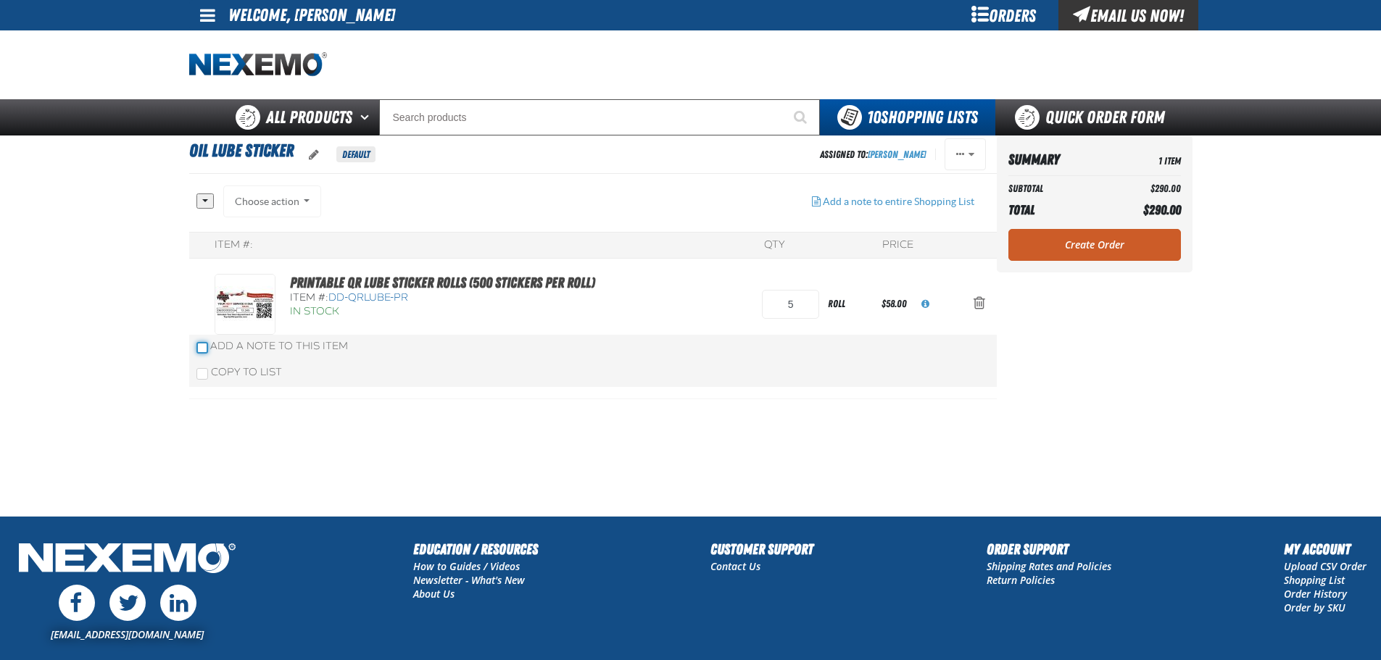
click at [199, 349] on input "Add a Note to This Item" at bounding box center [202, 348] width 12 height 12
checkbox input "true"
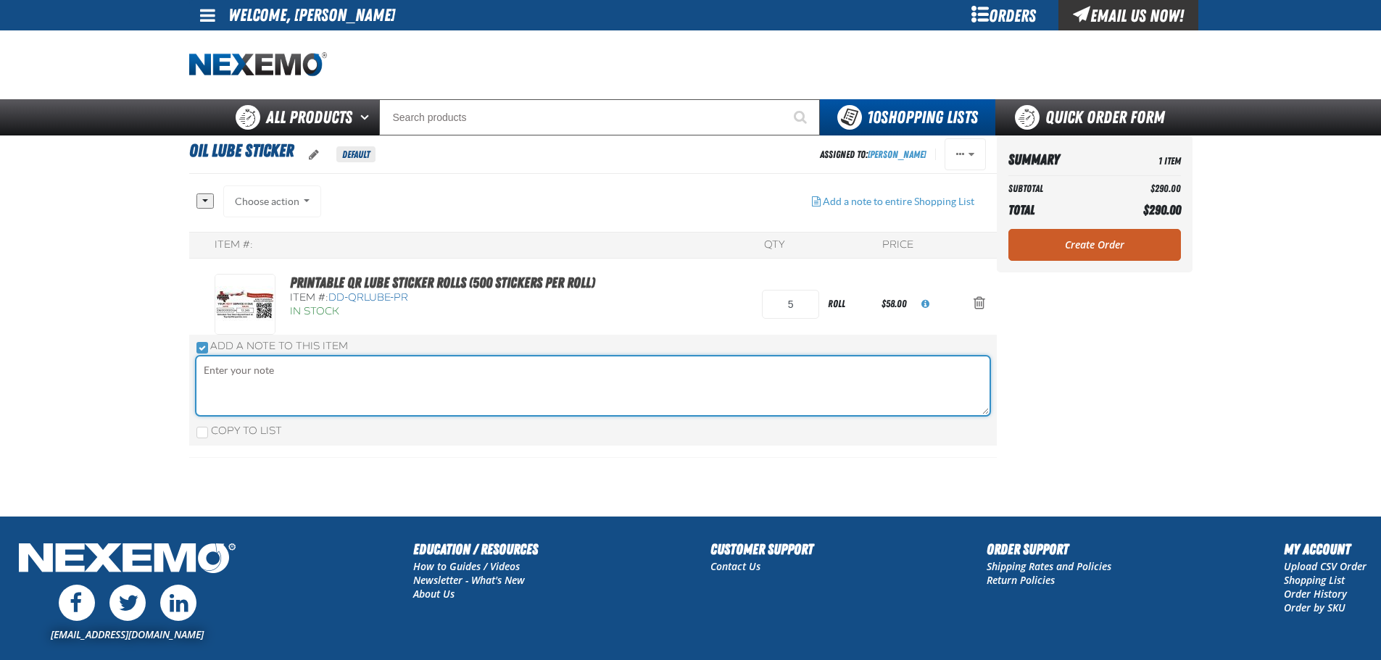
click at [257, 377] on textarea "oro.frontend.shoppinglist.view.add_item_note.aria_label" at bounding box center [592, 386] width 793 height 59
type textarea "SUBARU"
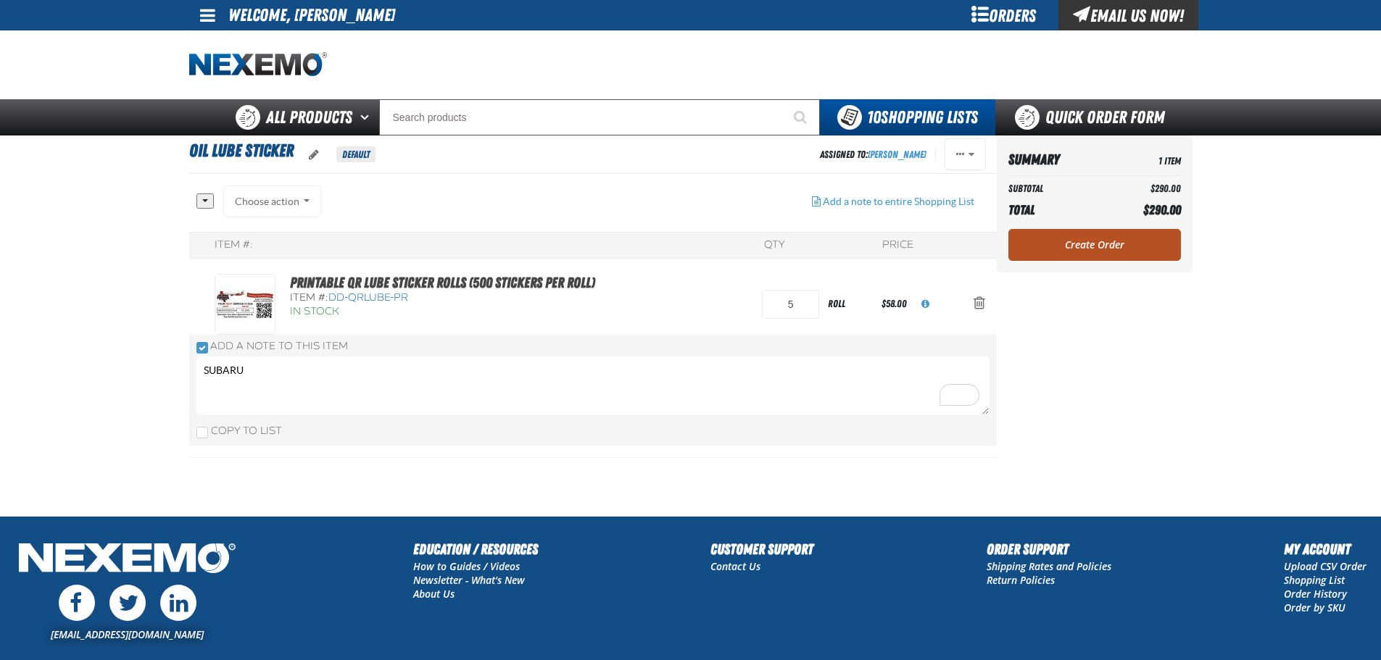
click at [1088, 249] on div "Summary 1 Item Subtotal $290.00 Total $290.00 Loading... Create Order" at bounding box center [1095, 204] width 196 height 137
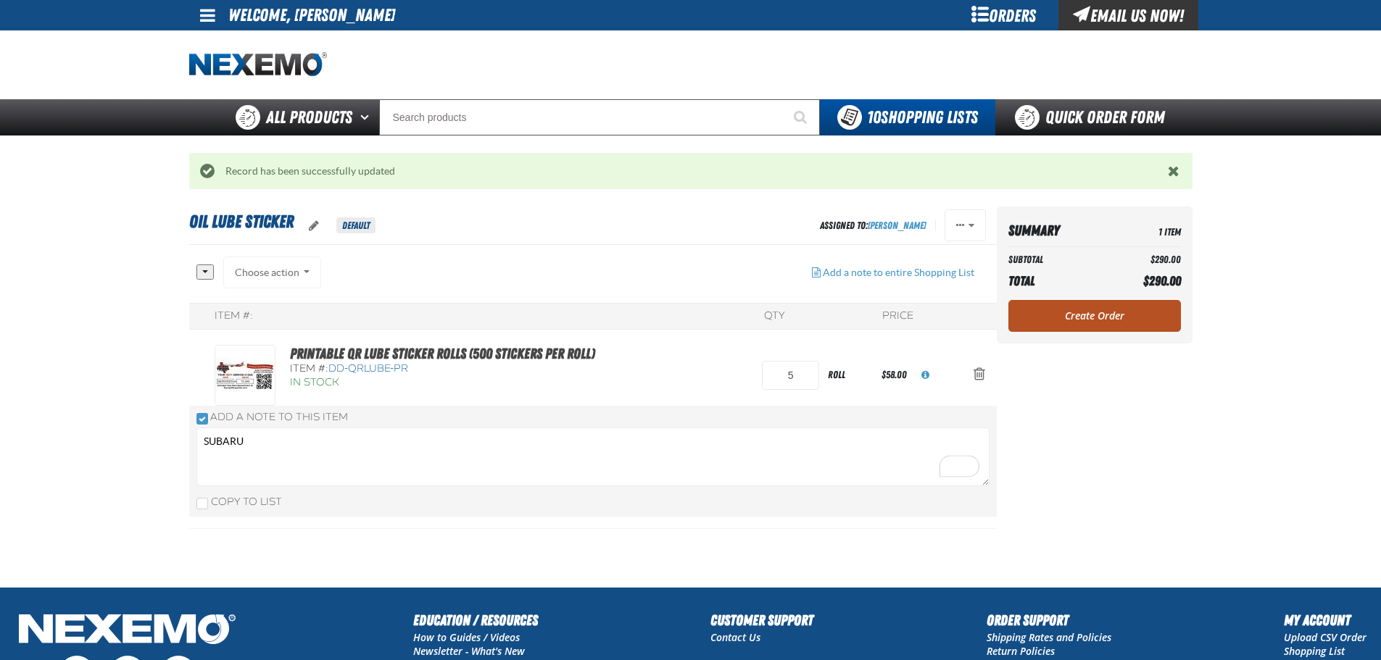
click at [1082, 316] on link "Create Order" at bounding box center [1094, 316] width 173 height 32
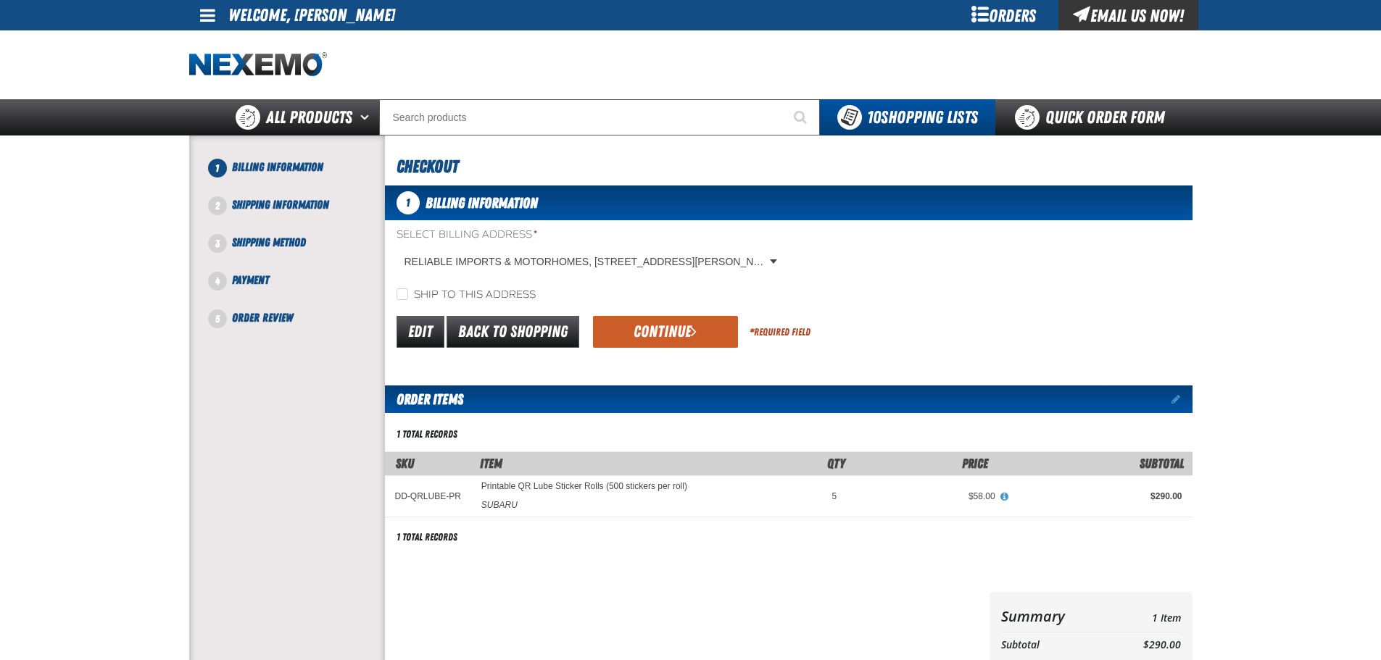
click at [408, 295] on label "Ship to this address" at bounding box center [466, 296] width 139 height 14
click at [408, 295] on input "Ship to this address" at bounding box center [403, 295] width 12 height 12
checkbox input "true"
click at [660, 333] on button "Continue" at bounding box center [665, 332] width 145 height 32
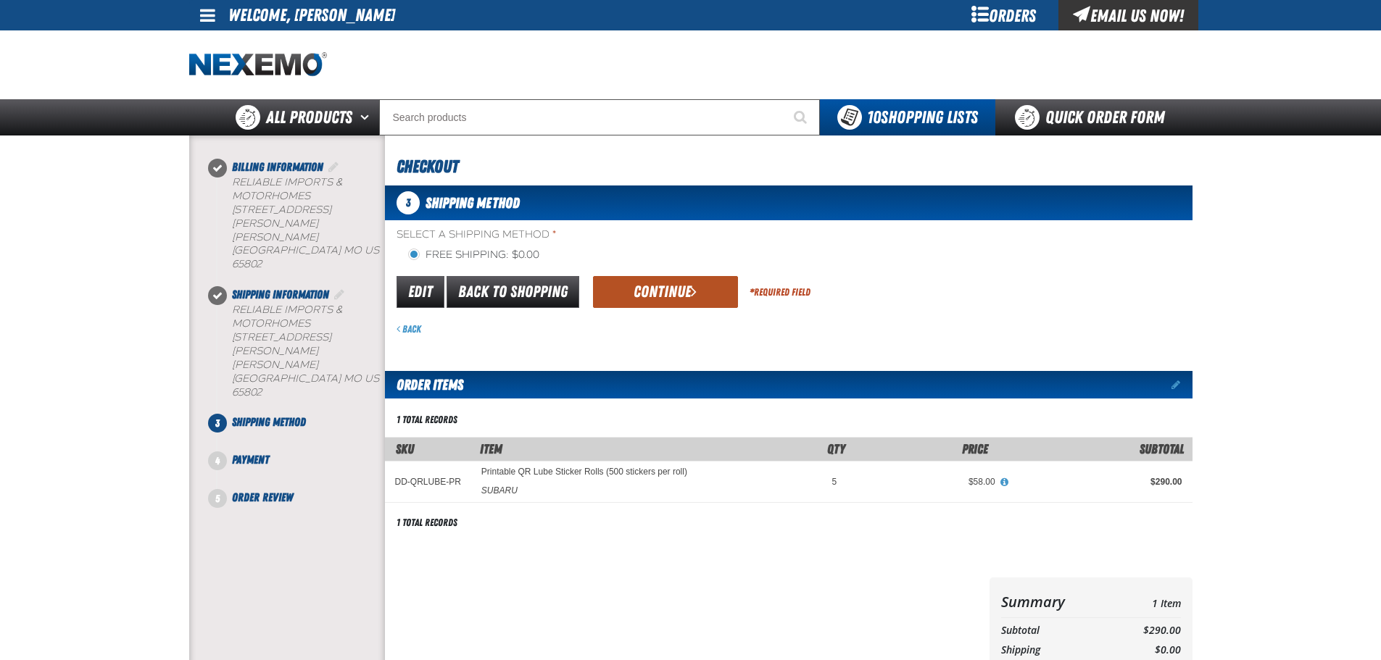
click at [650, 297] on button "Continue" at bounding box center [665, 292] width 145 height 32
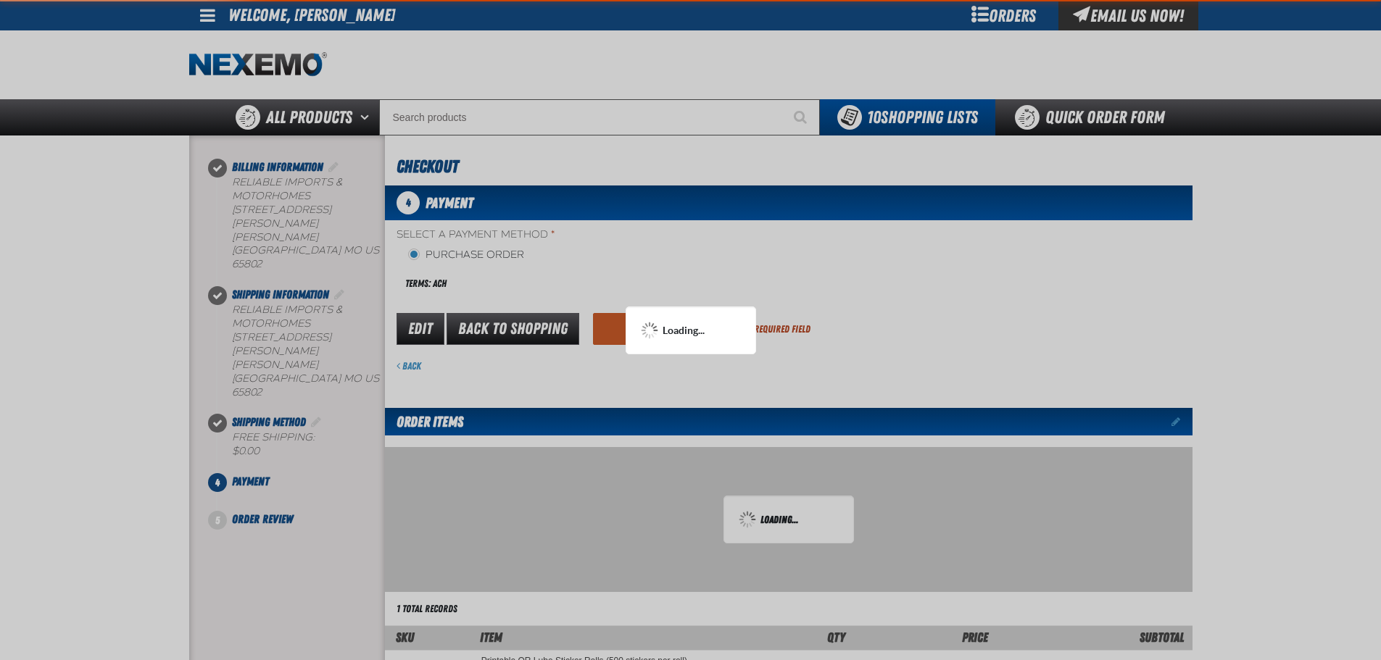
scroll to position [72, 0]
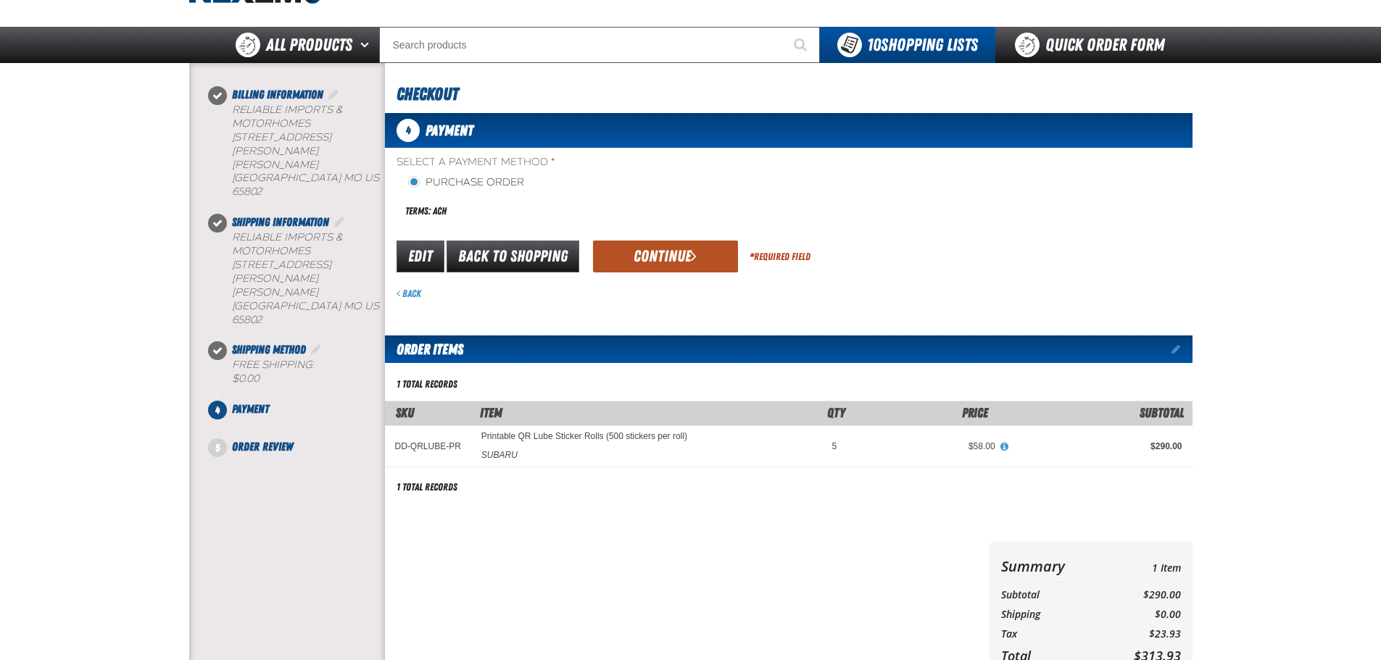
click at [649, 249] on button "Continue" at bounding box center [665, 257] width 145 height 32
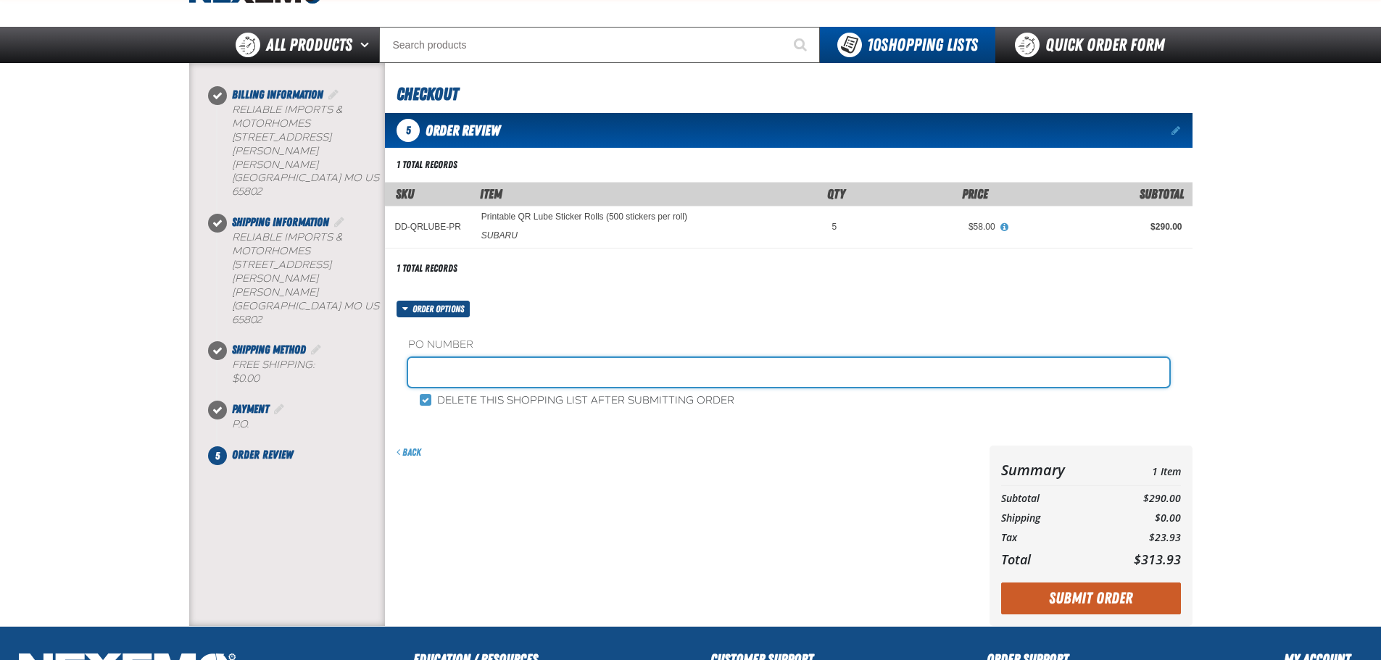
click at [528, 361] on input "text" at bounding box center [788, 372] width 761 height 29
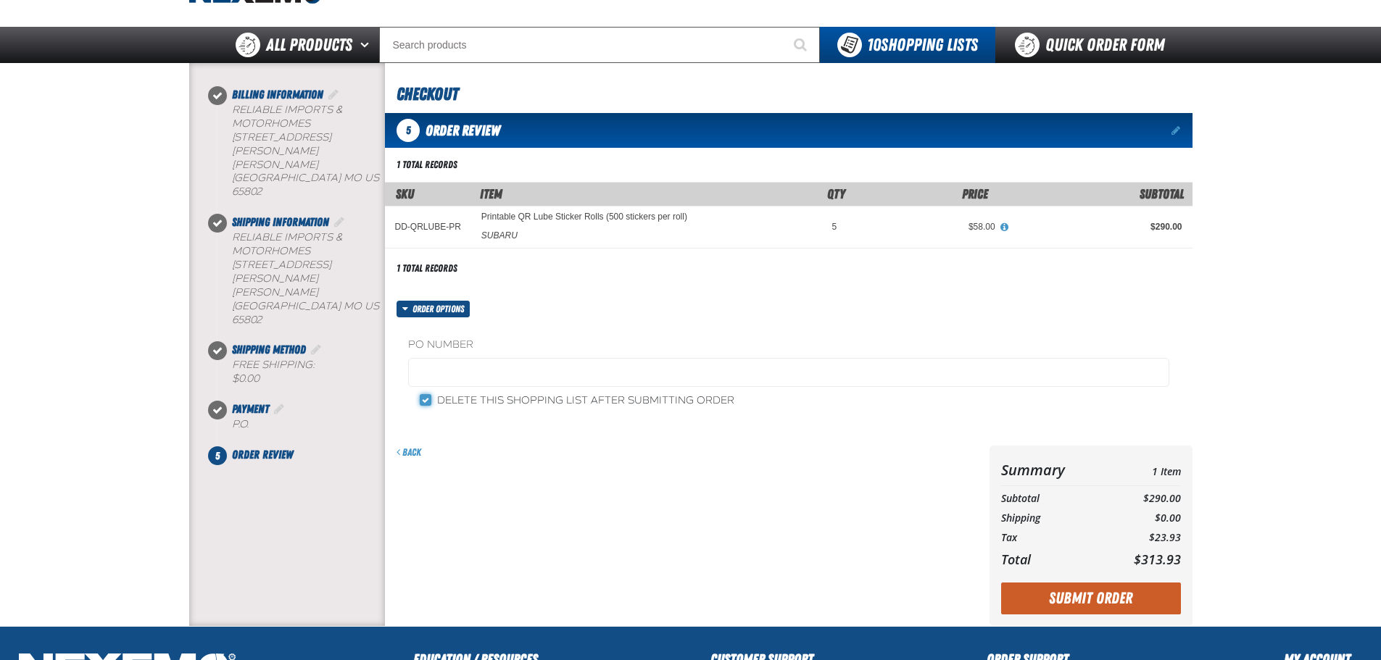
click at [427, 400] on input "Delete this shopping list after submitting order" at bounding box center [426, 400] width 12 height 12
checkbox input "false"
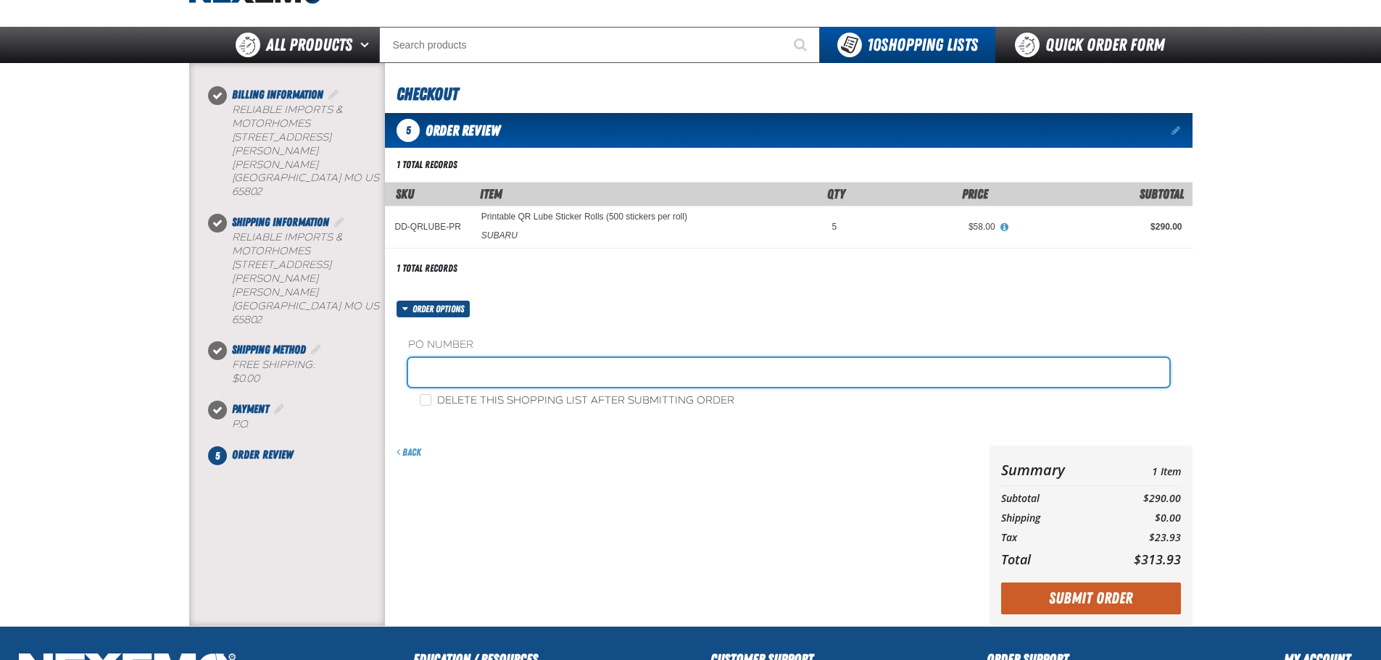
click at [460, 362] on input "text" at bounding box center [788, 372] width 761 height 29
type input "SUBARU LUBE STICKERS"
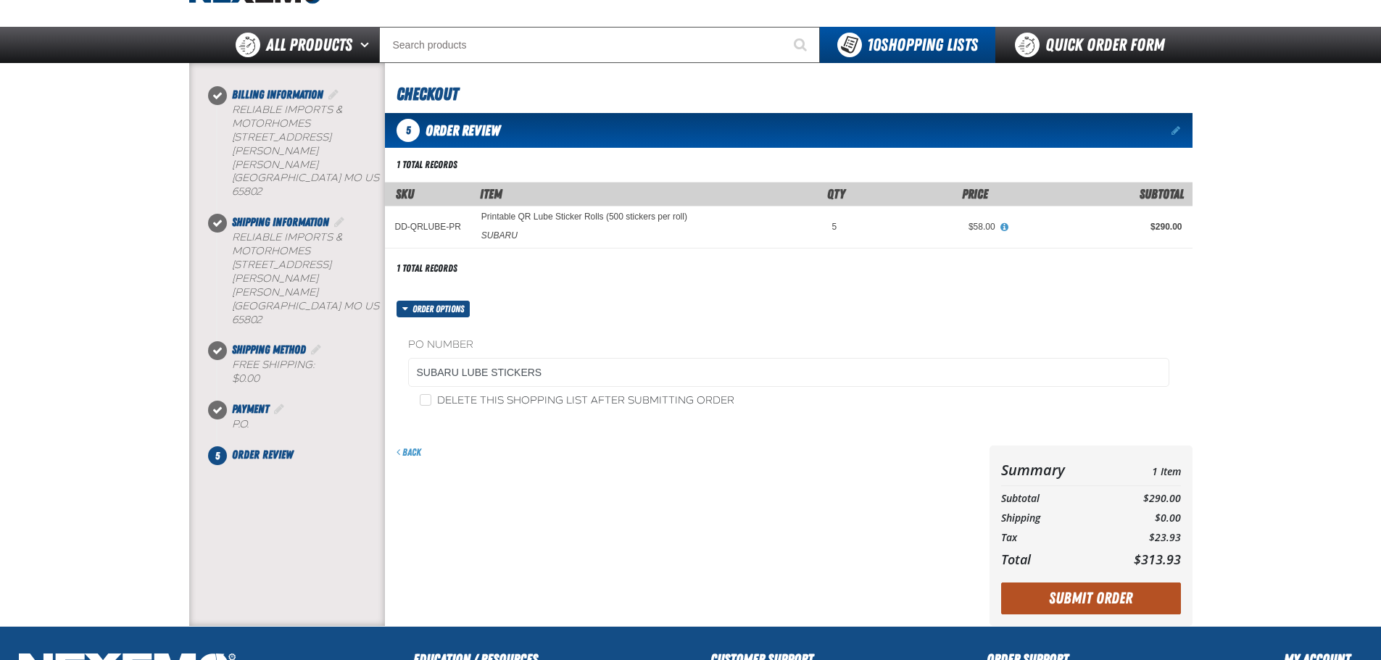
click at [1040, 602] on button "Submit Order" at bounding box center [1091, 599] width 180 height 32
